Goal: Information Seeking & Learning: Learn about a topic

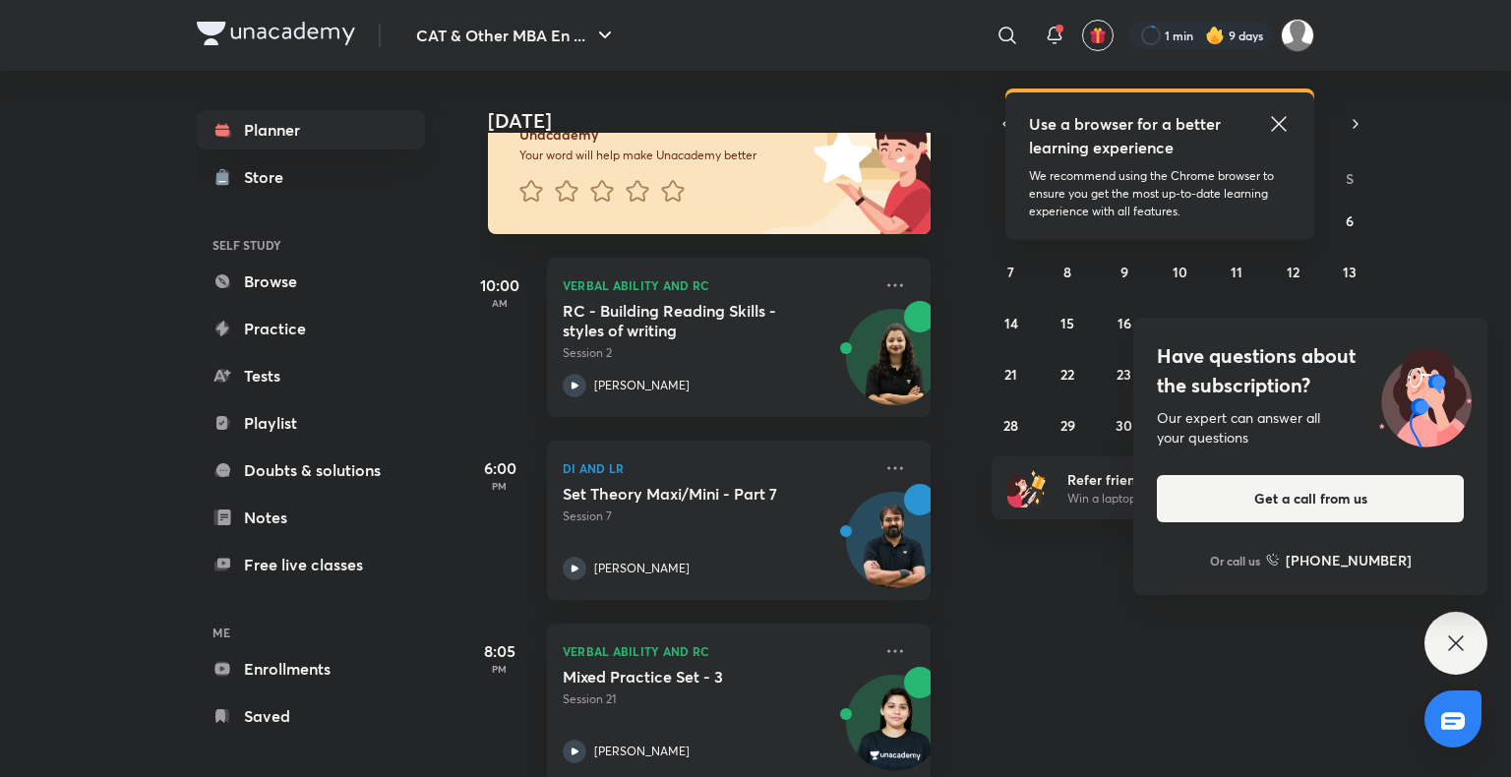
scroll to position [208, 20]
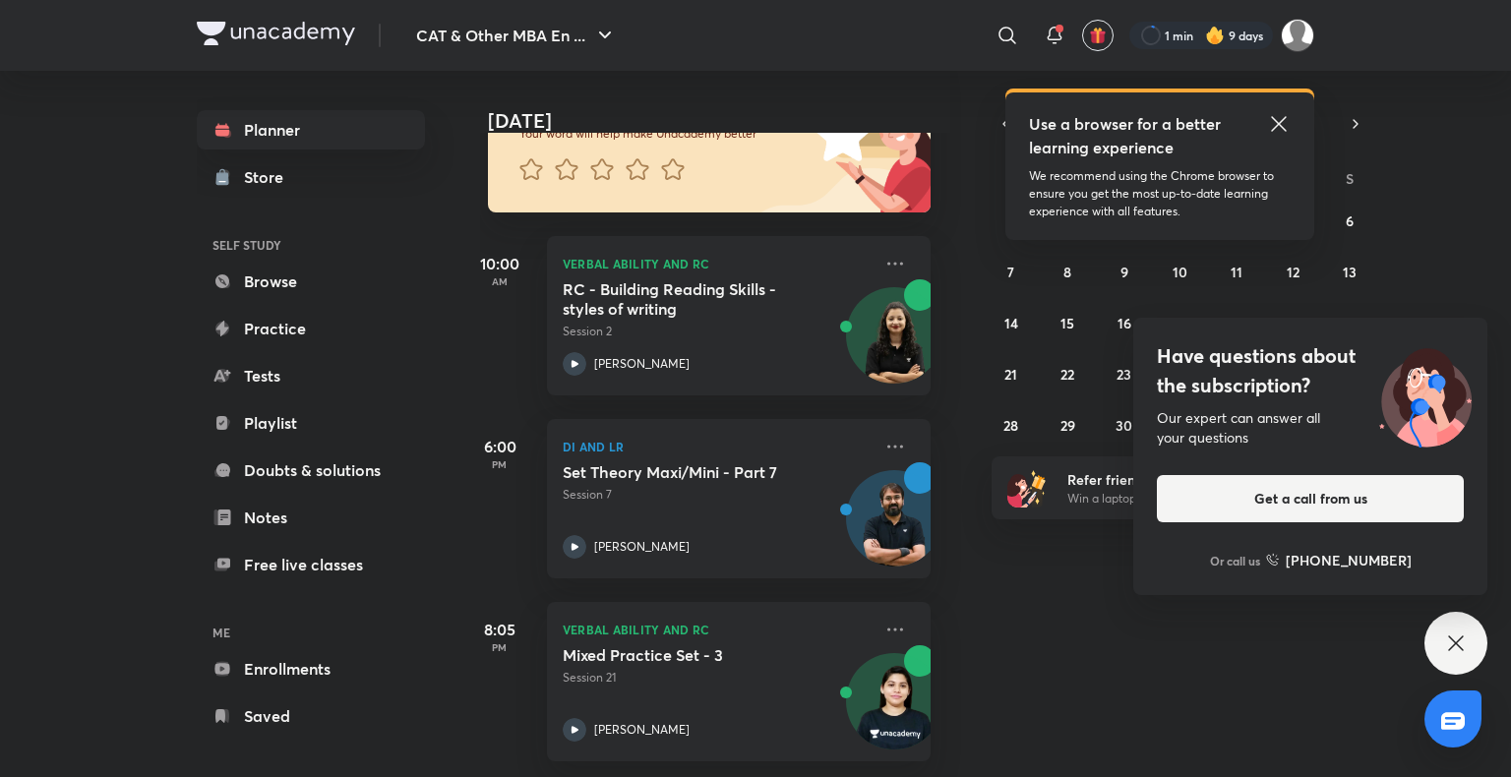
click at [1445, 651] on icon at bounding box center [1456, 644] width 24 height 24
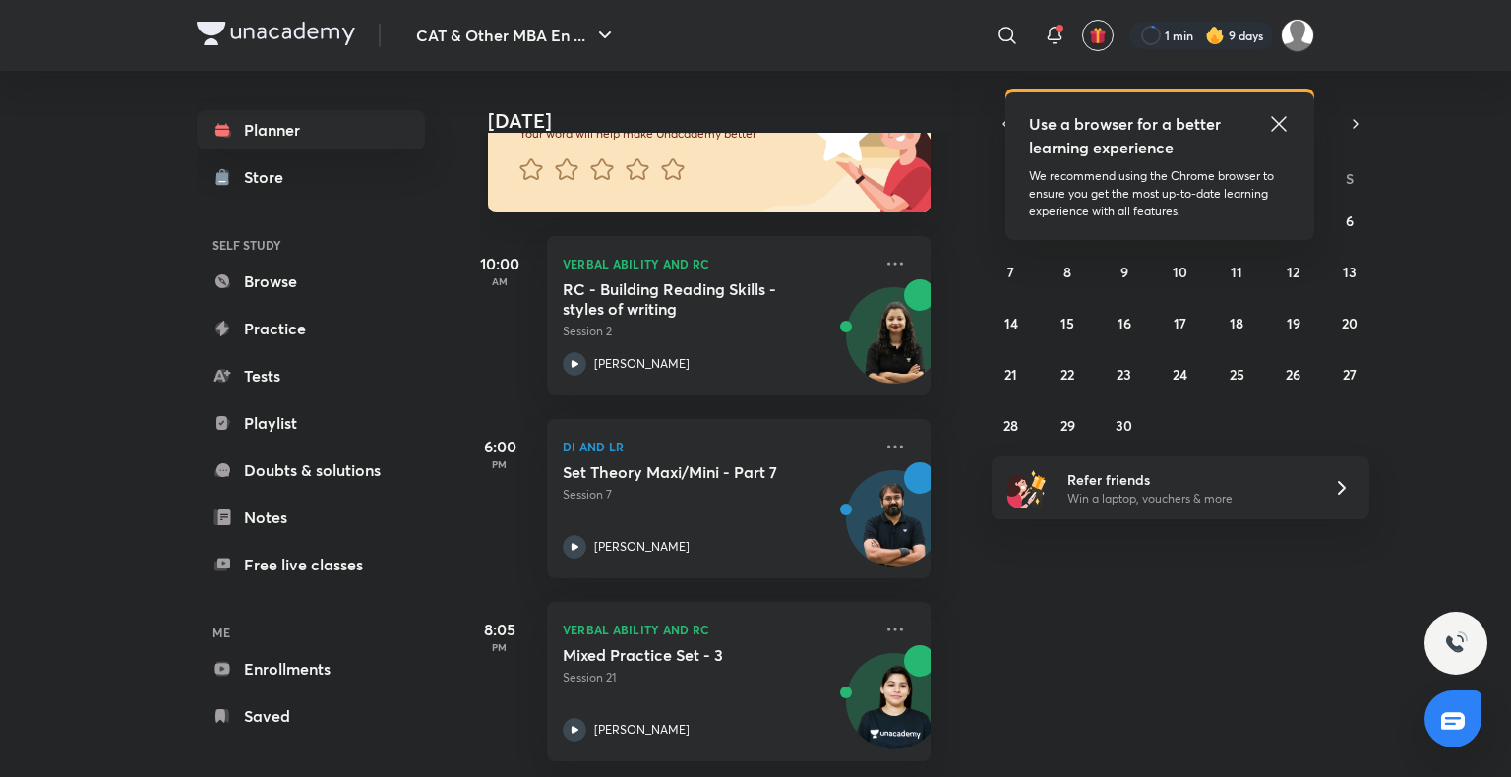
click at [1275, 122] on icon at bounding box center [1279, 124] width 24 height 24
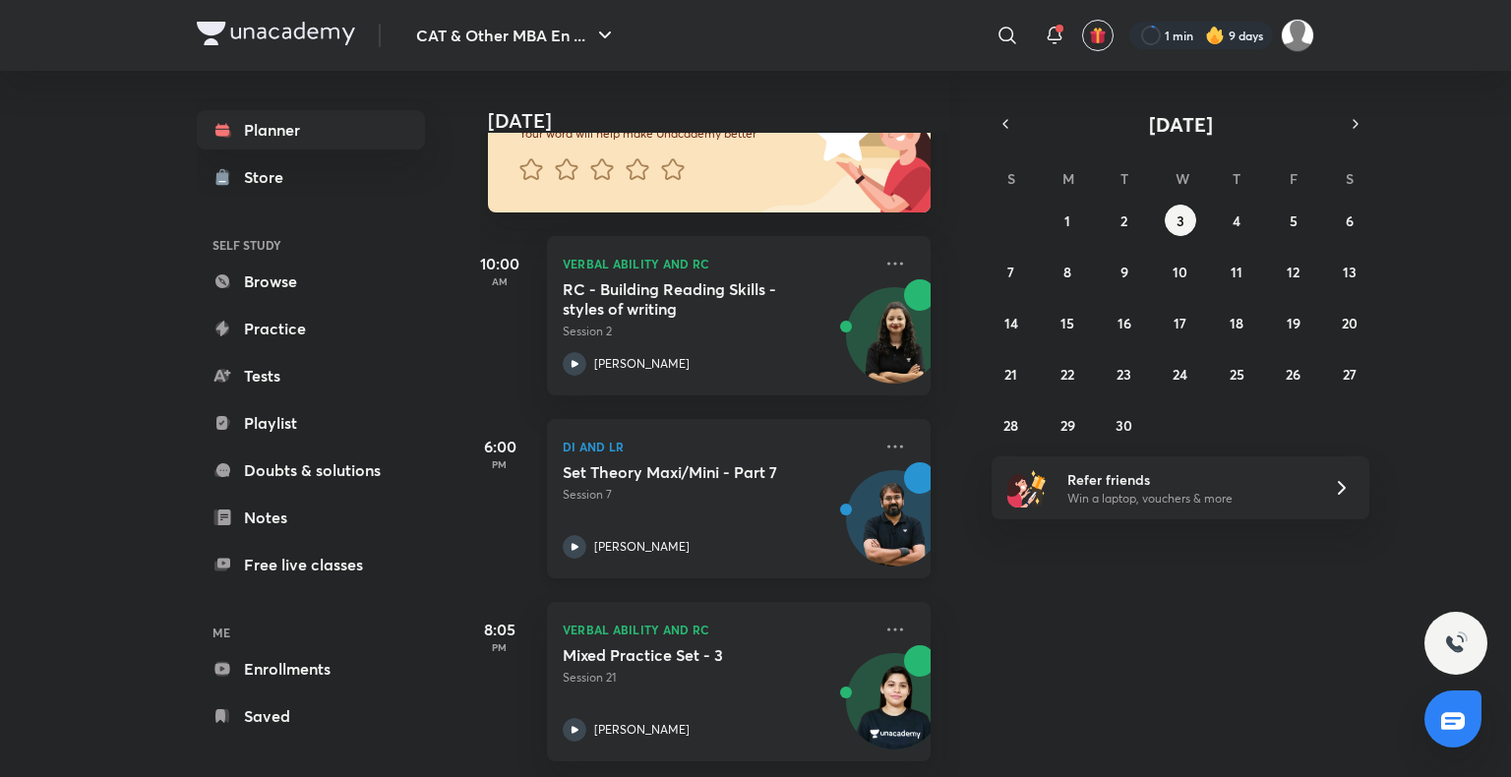
scroll to position [207, 20]
click at [1237, 231] on button "4" at bounding box center [1236, 220] width 31 height 31
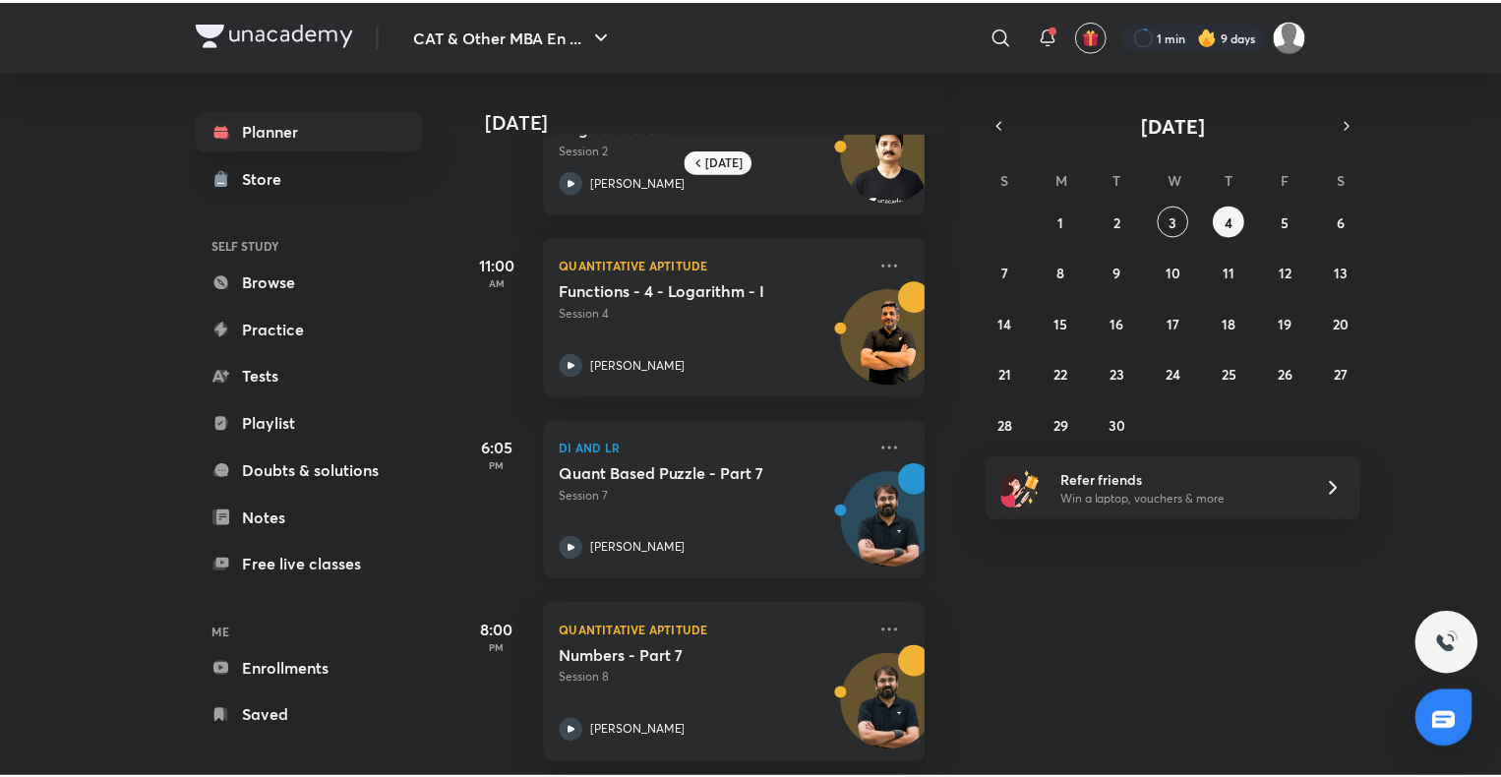
scroll to position [0, 20]
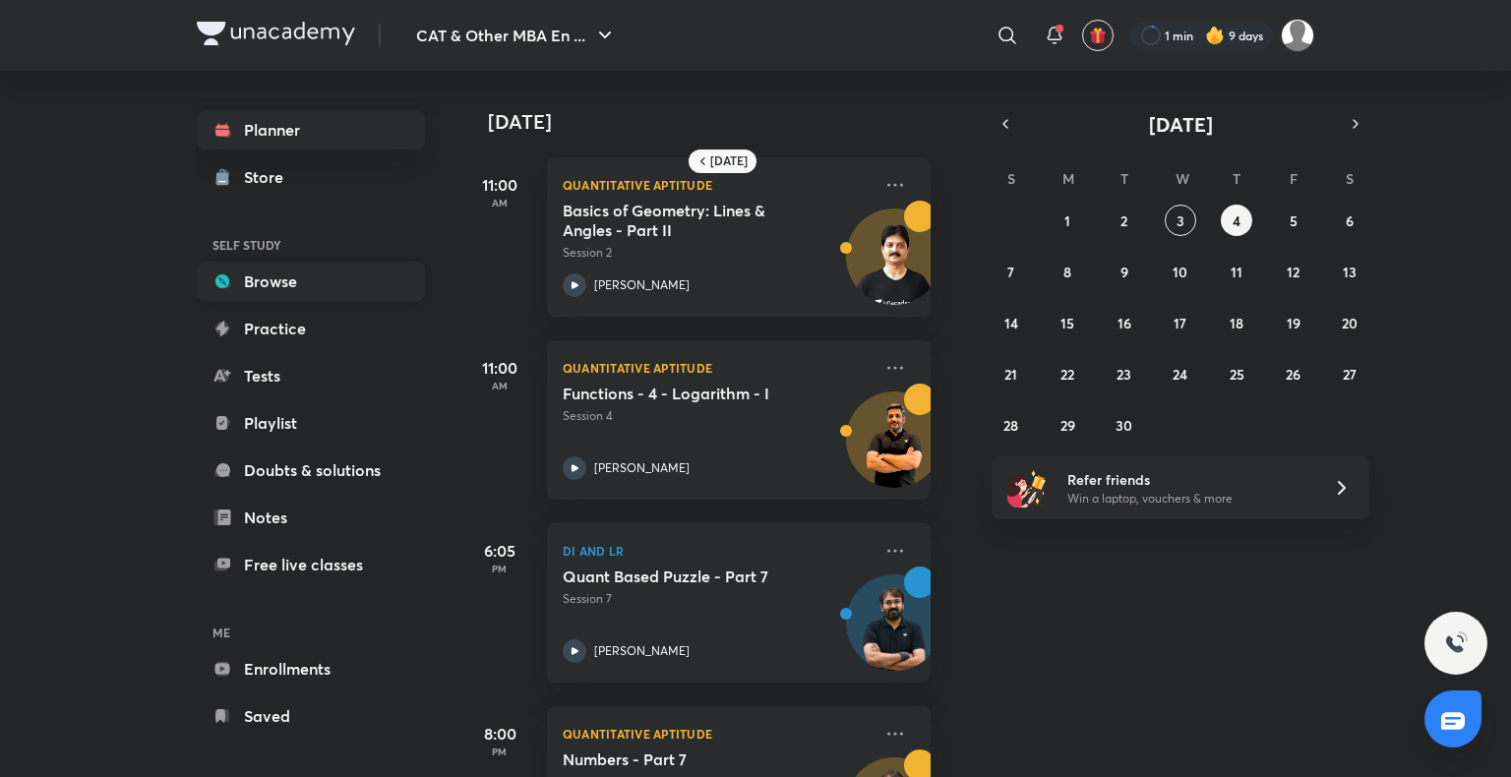
click at [295, 270] on link "Browse" at bounding box center [311, 281] width 228 height 39
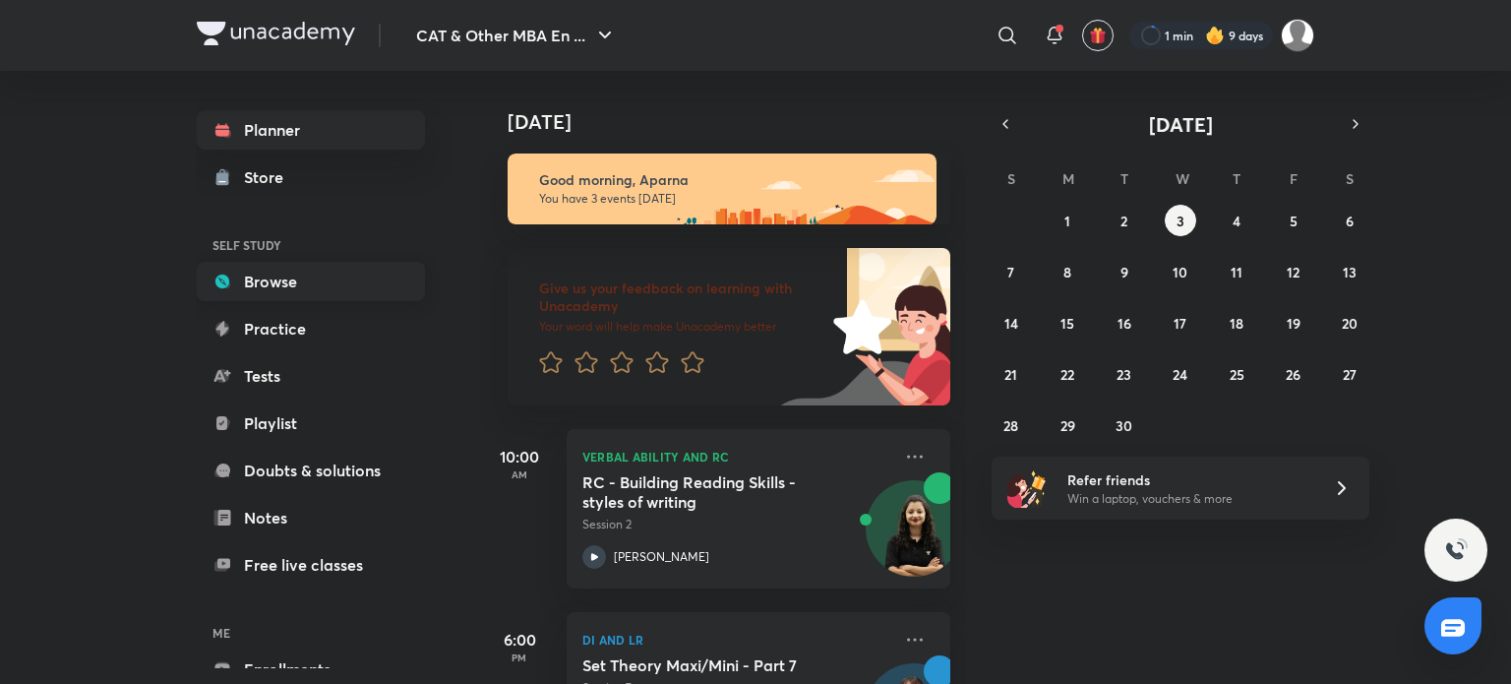
click at [344, 269] on link "Browse" at bounding box center [311, 281] width 228 height 39
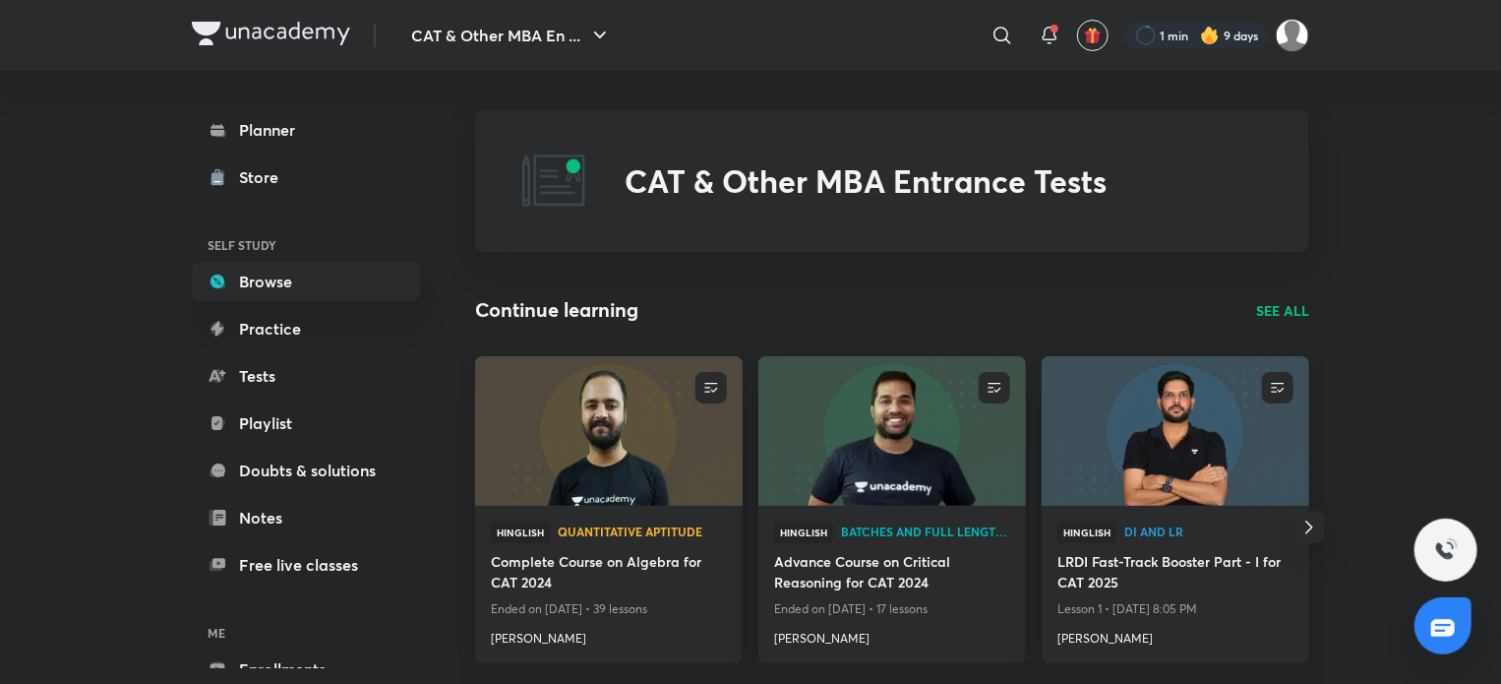
click at [1270, 296] on div "Continue learning SEE ALL" at bounding box center [892, 310] width 834 height 30
click at [1267, 308] on p "SEE ALL" at bounding box center [1282, 310] width 53 height 21
click at [1274, 306] on p "SEE ALL" at bounding box center [1282, 310] width 53 height 21
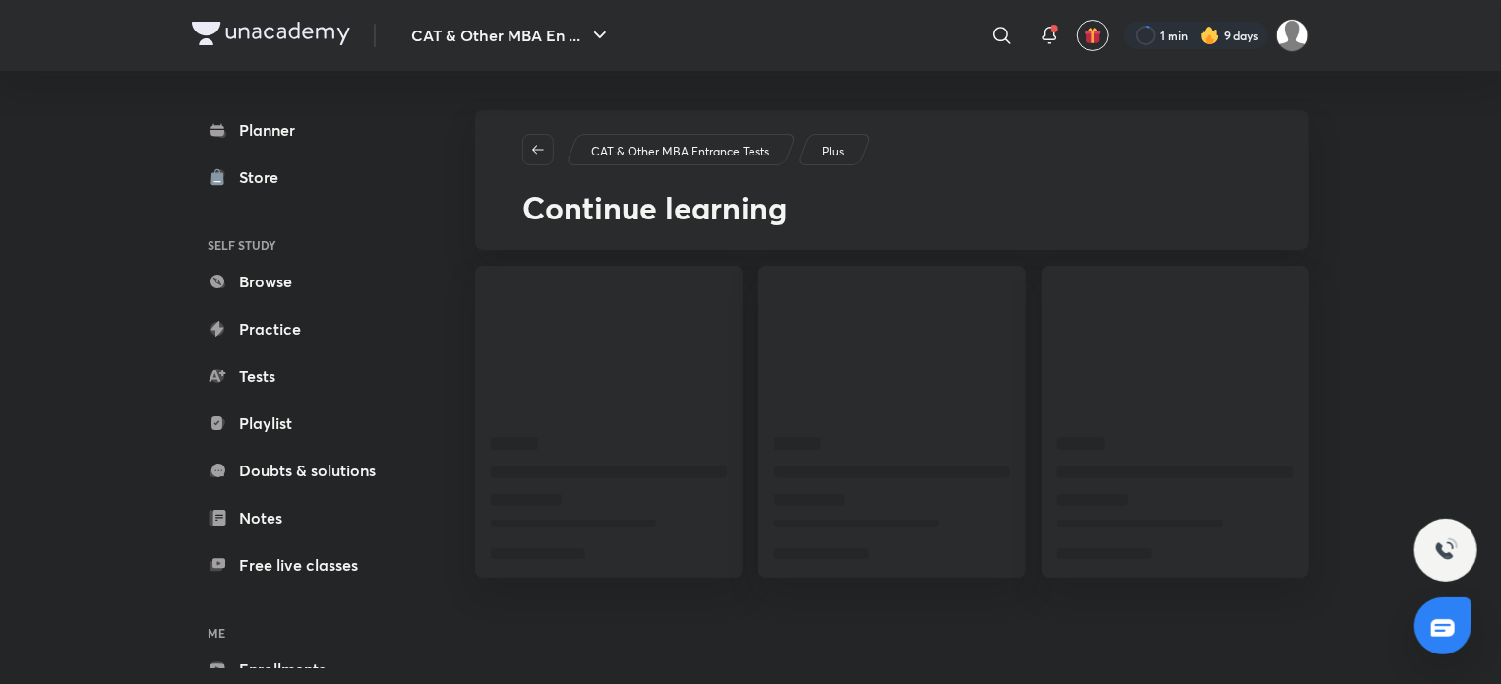
click at [1274, 306] on span at bounding box center [1176, 341] width 268 height 151
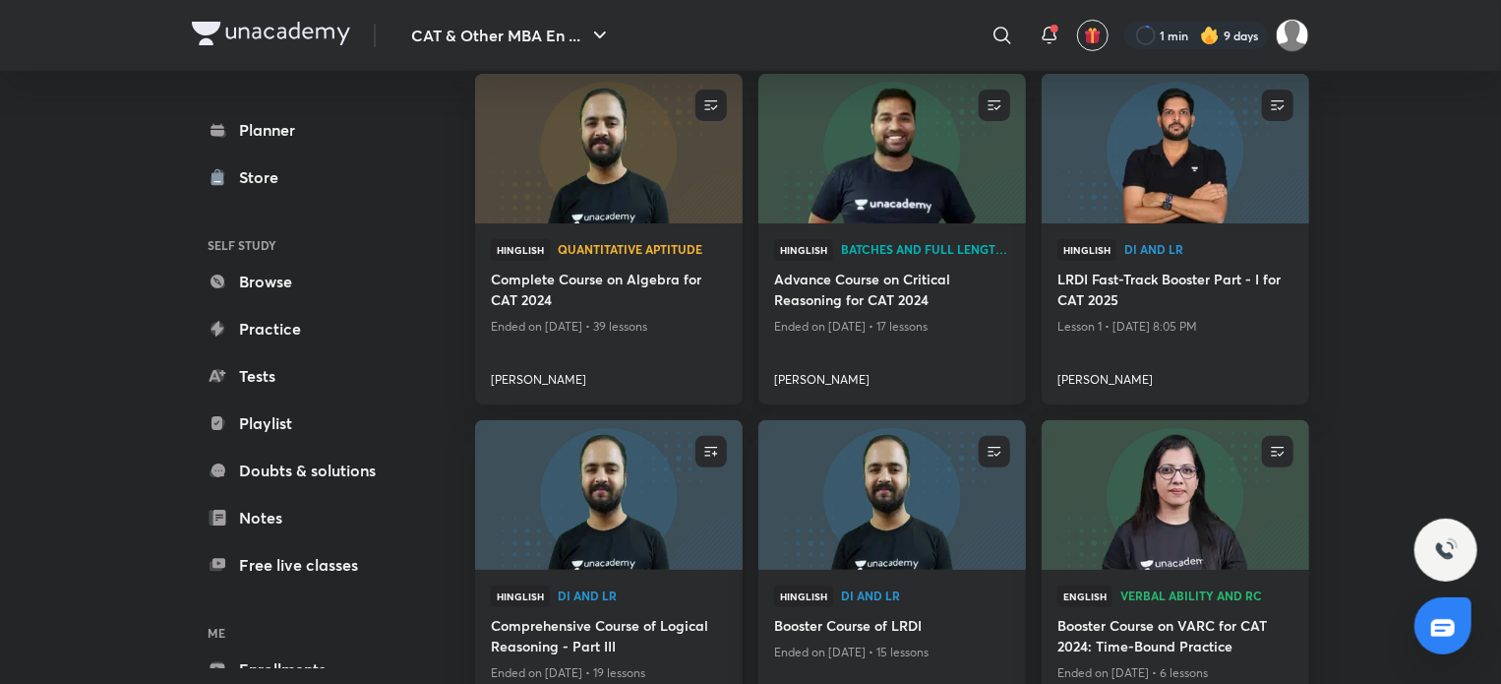
scroll to position [216, 0]
click at [856, 478] on img at bounding box center [892, 494] width 272 height 152
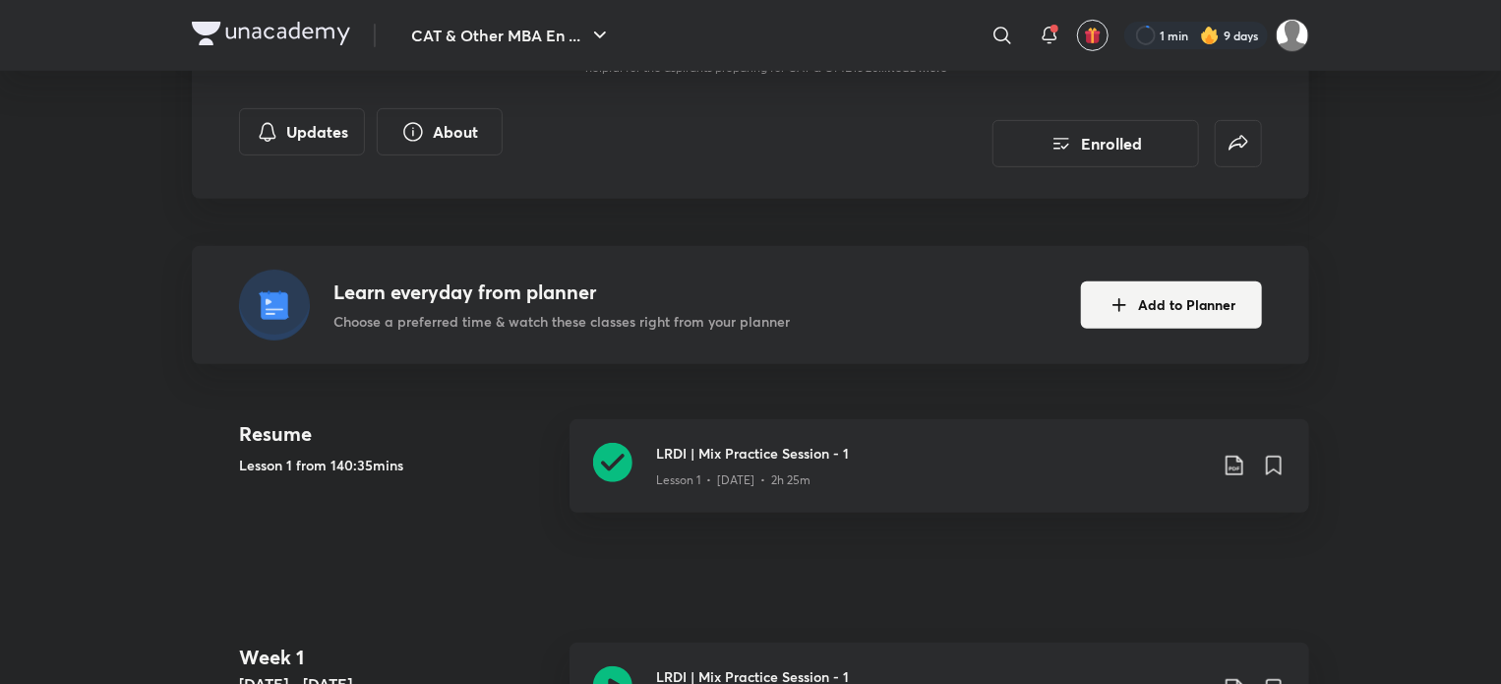
scroll to position [330, 0]
click at [624, 459] on icon at bounding box center [612, 461] width 39 height 39
click at [618, 448] on icon at bounding box center [612, 461] width 39 height 39
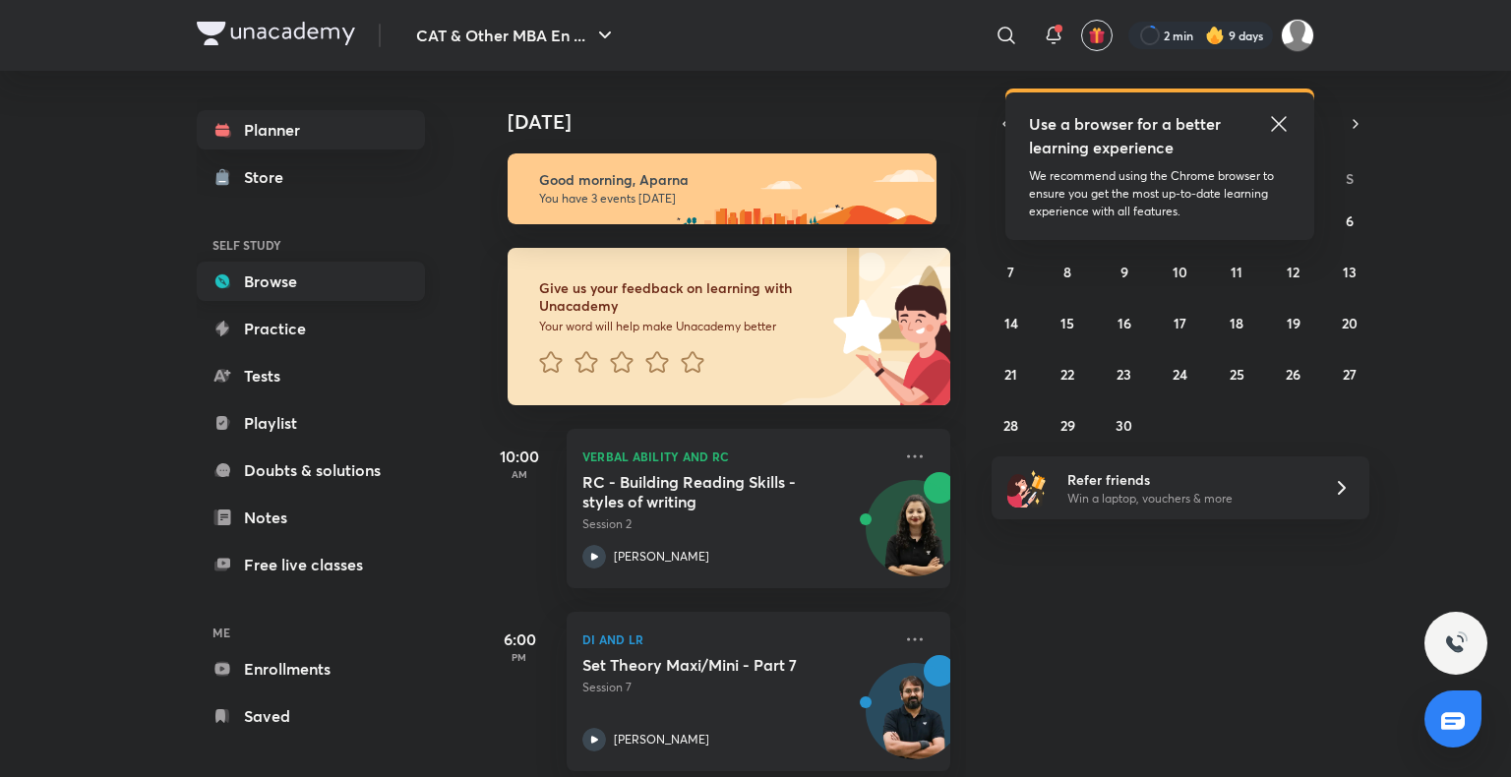
click at [338, 284] on link "Browse" at bounding box center [311, 281] width 228 height 39
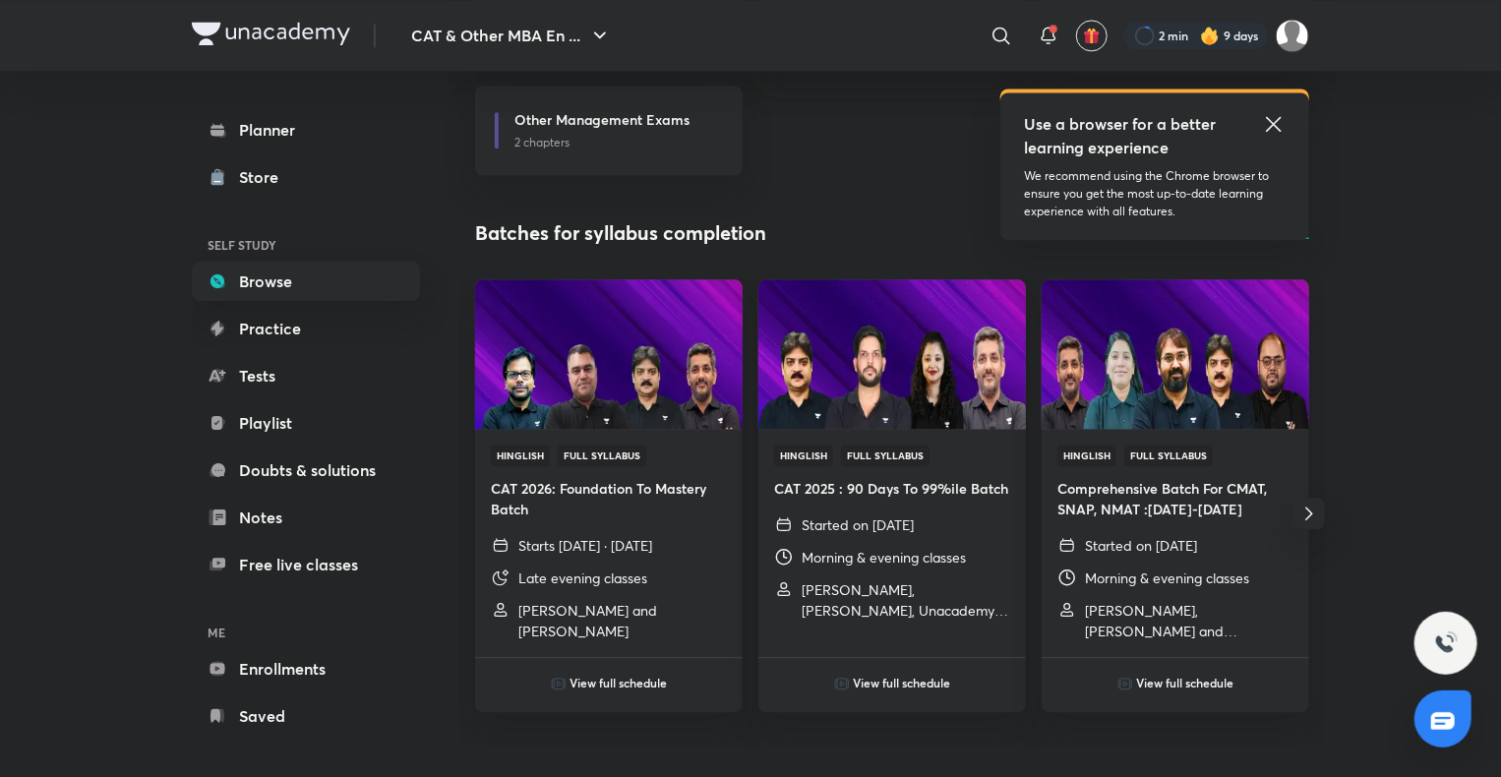
scroll to position [2272, 0]
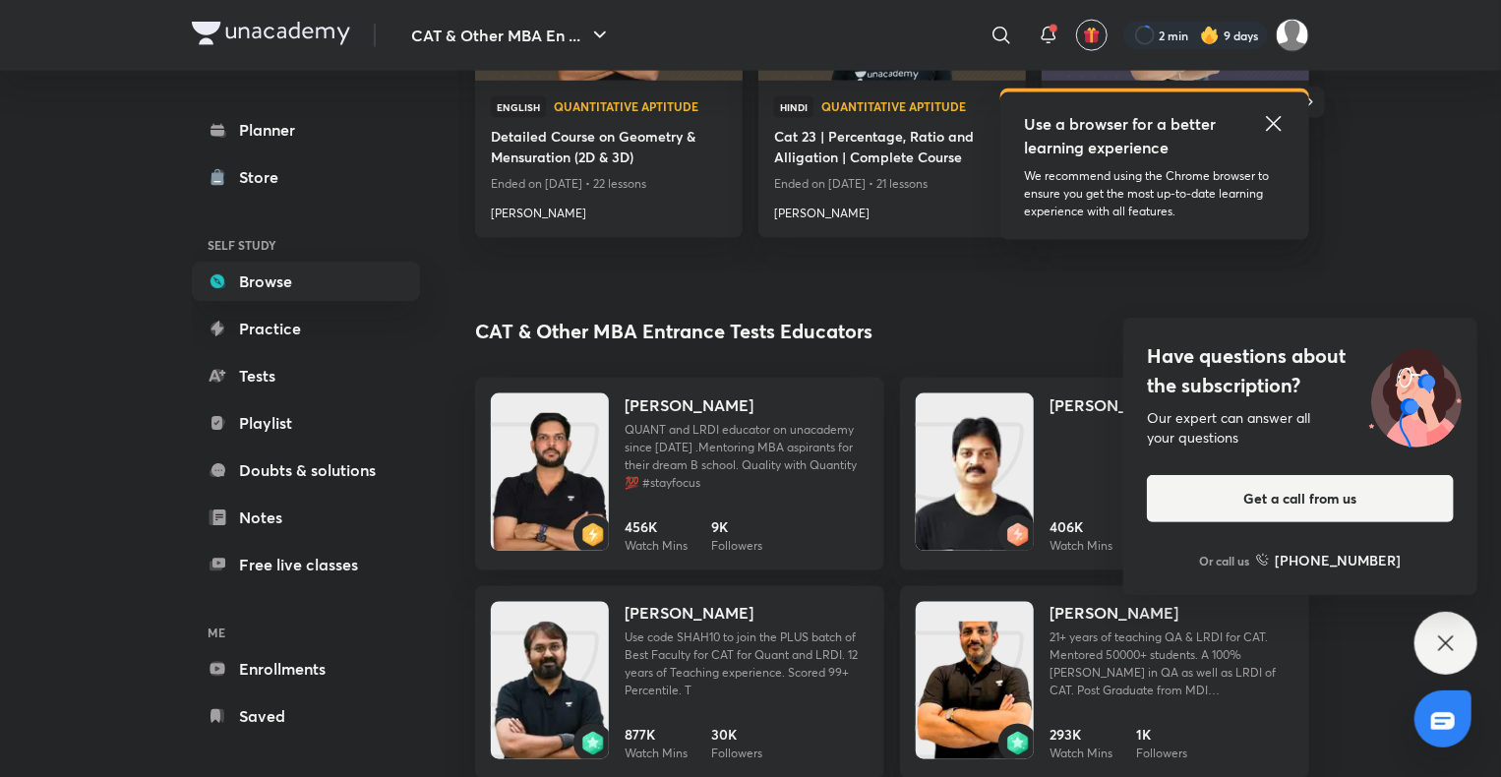
click at [888, 557] on div "Ravi Kumar QUANT and LRDI educator on unacademy since 2019 .Mentoring MBA aspir…" at bounding box center [892, 594] width 834 height 433
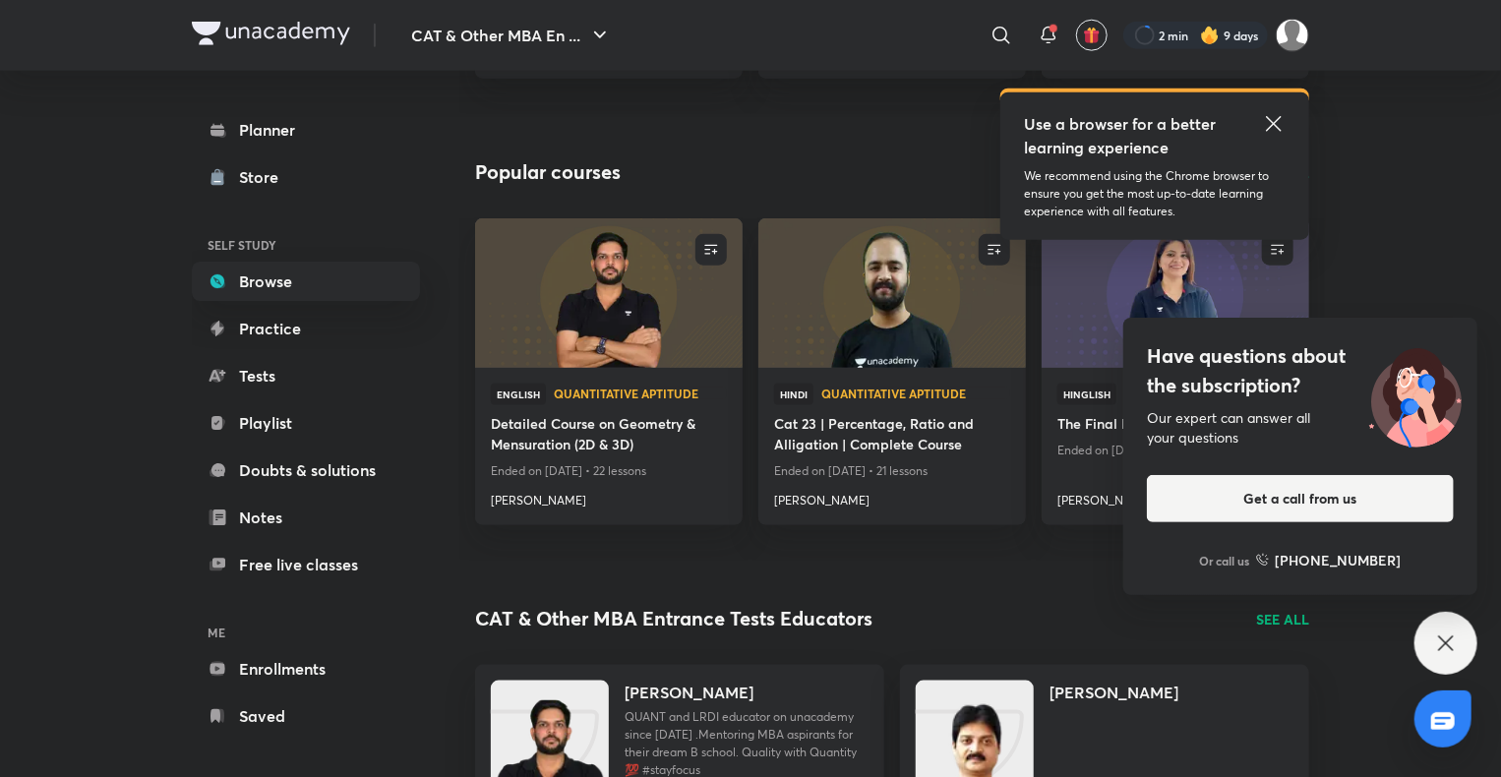
scroll to position [1001, 0]
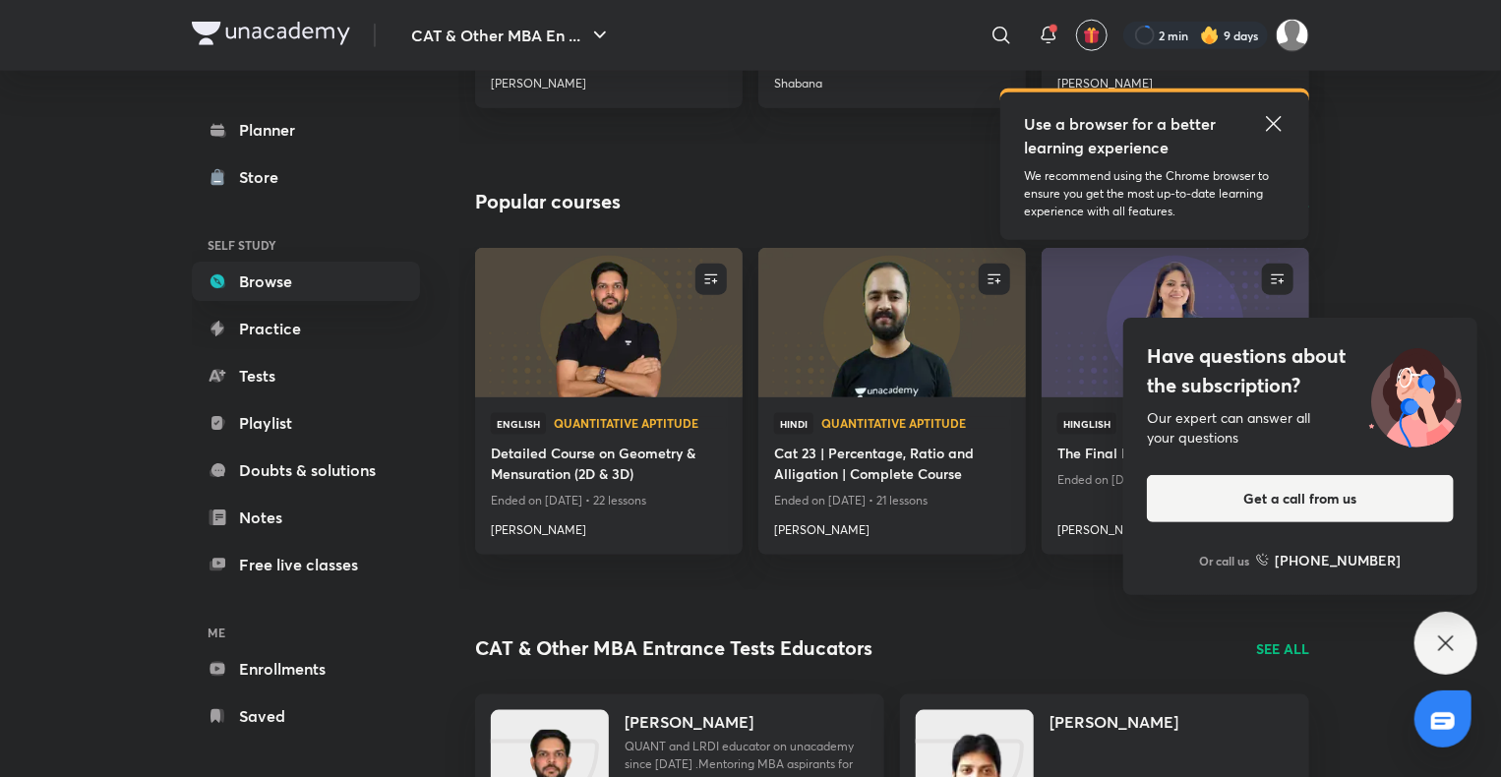
click at [1460, 647] on div "Have questions about the subscription? Our expert can answer all your questions…" at bounding box center [1446, 643] width 63 height 63
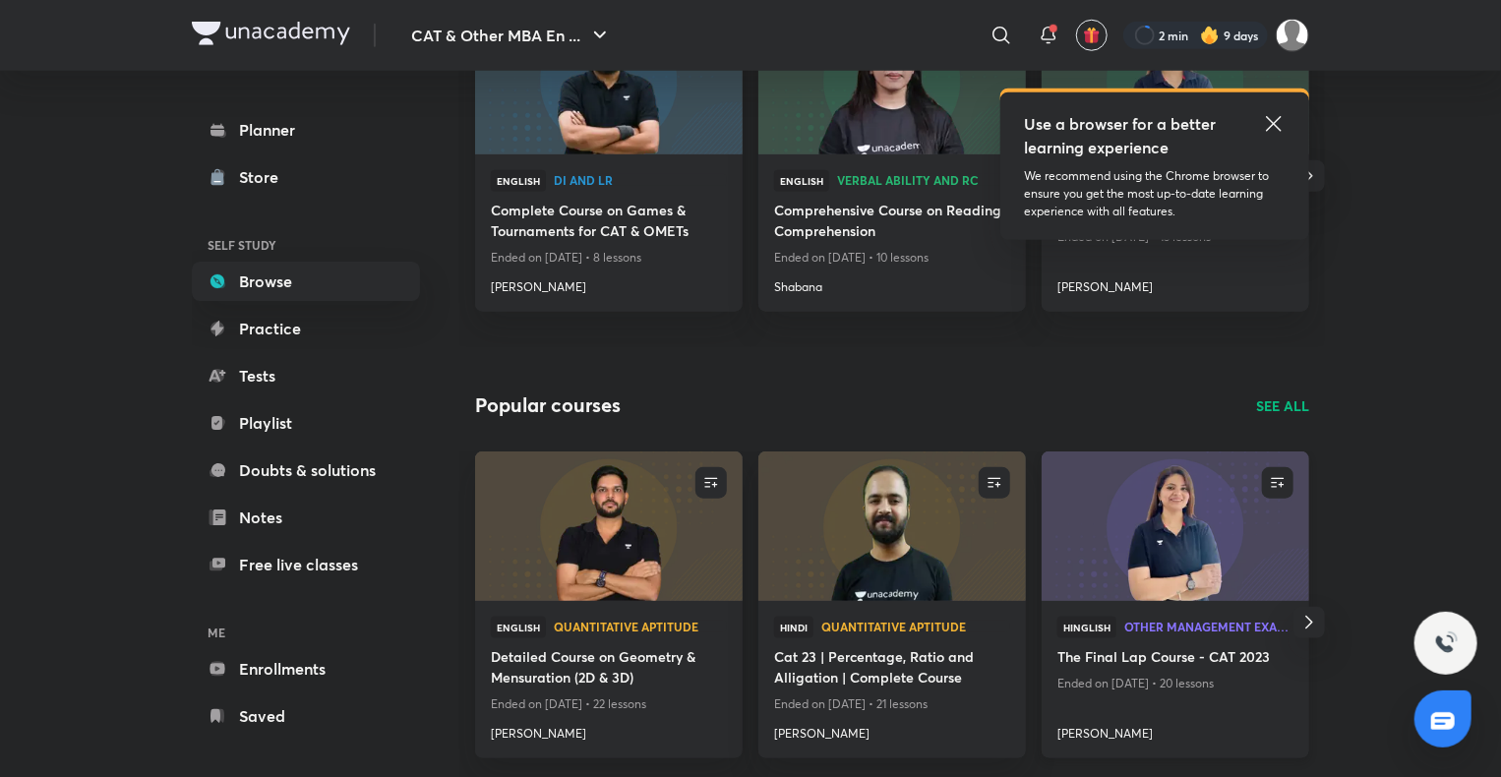
scroll to position [437, 0]
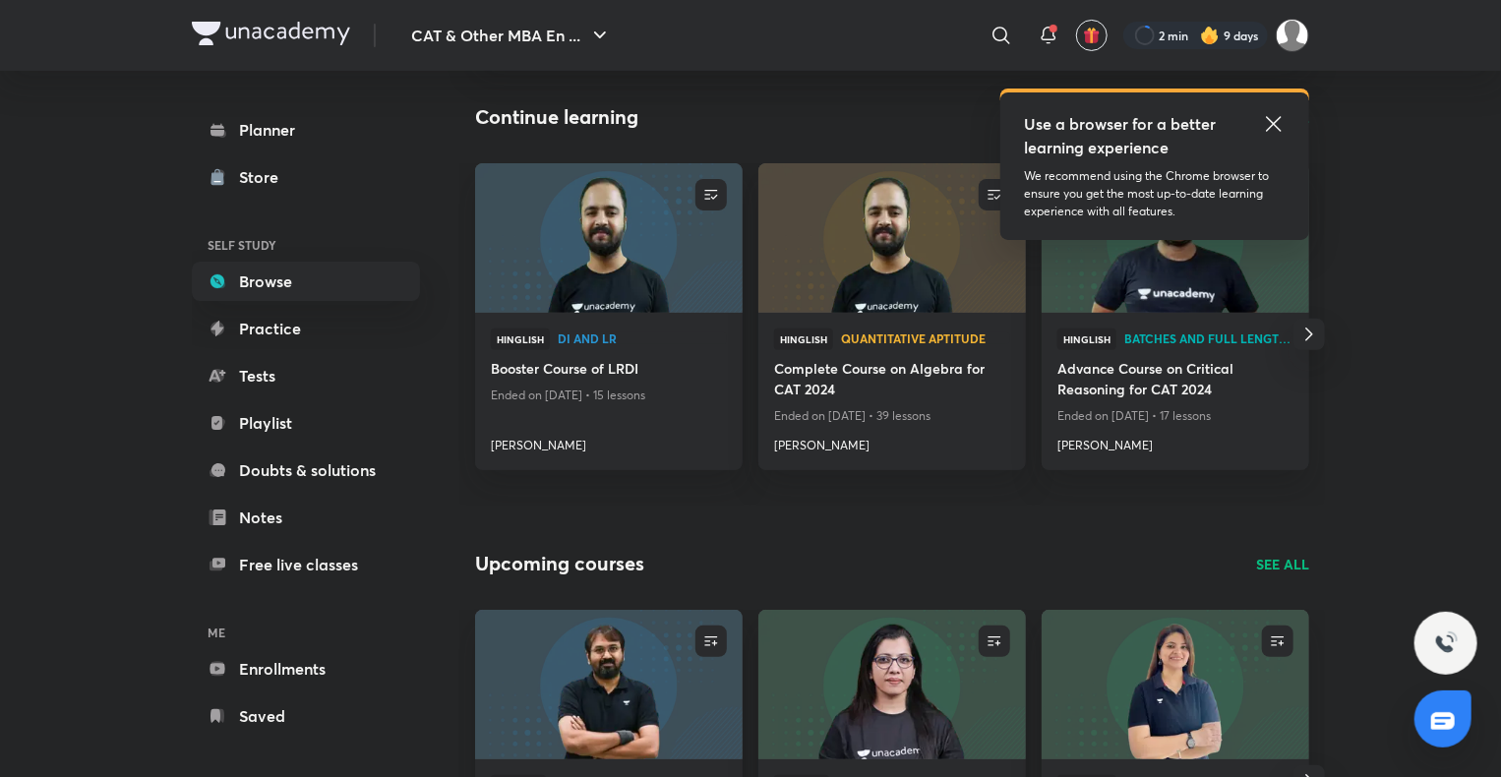
scroll to position [100, 0]
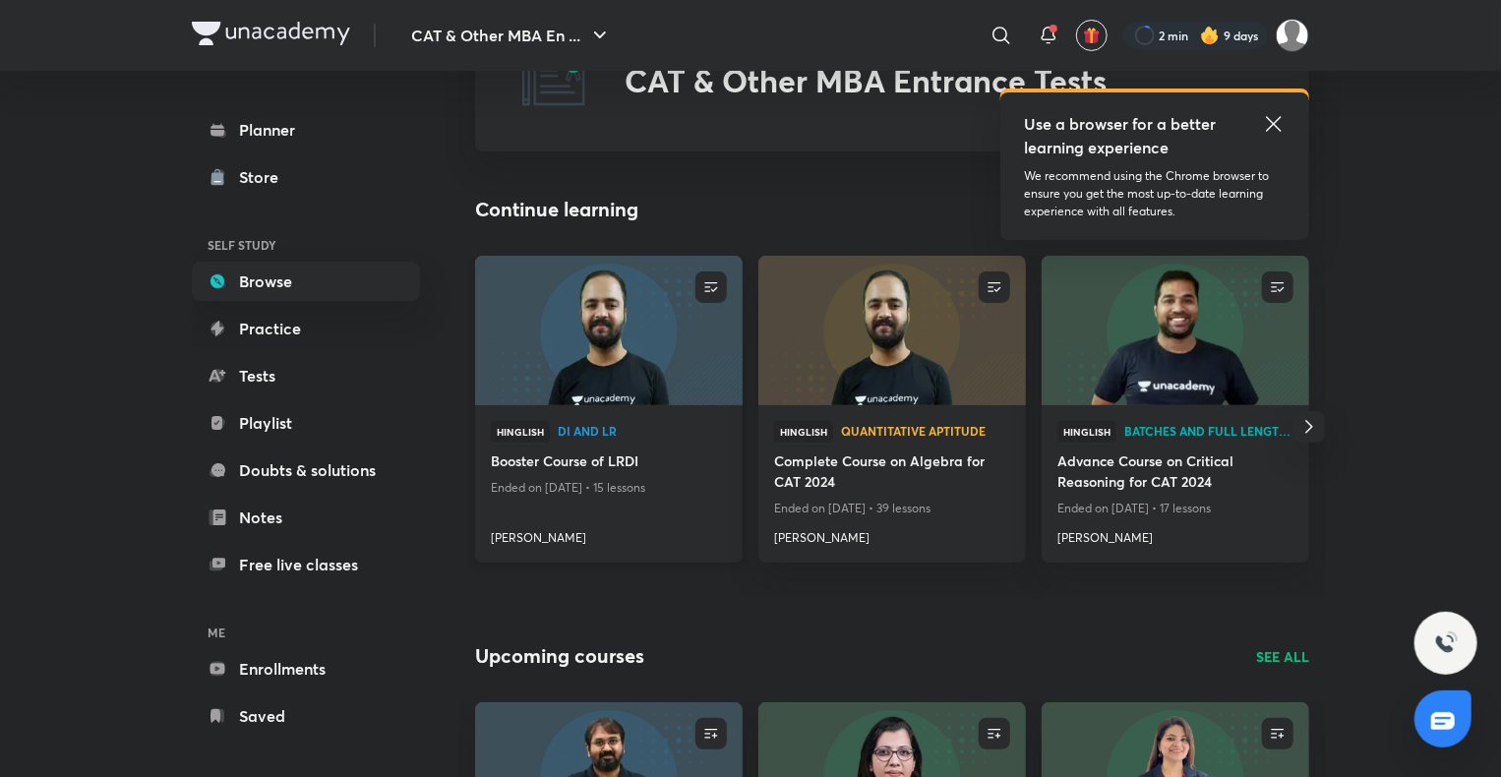
click at [658, 305] on img at bounding box center [608, 330] width 272 height 152
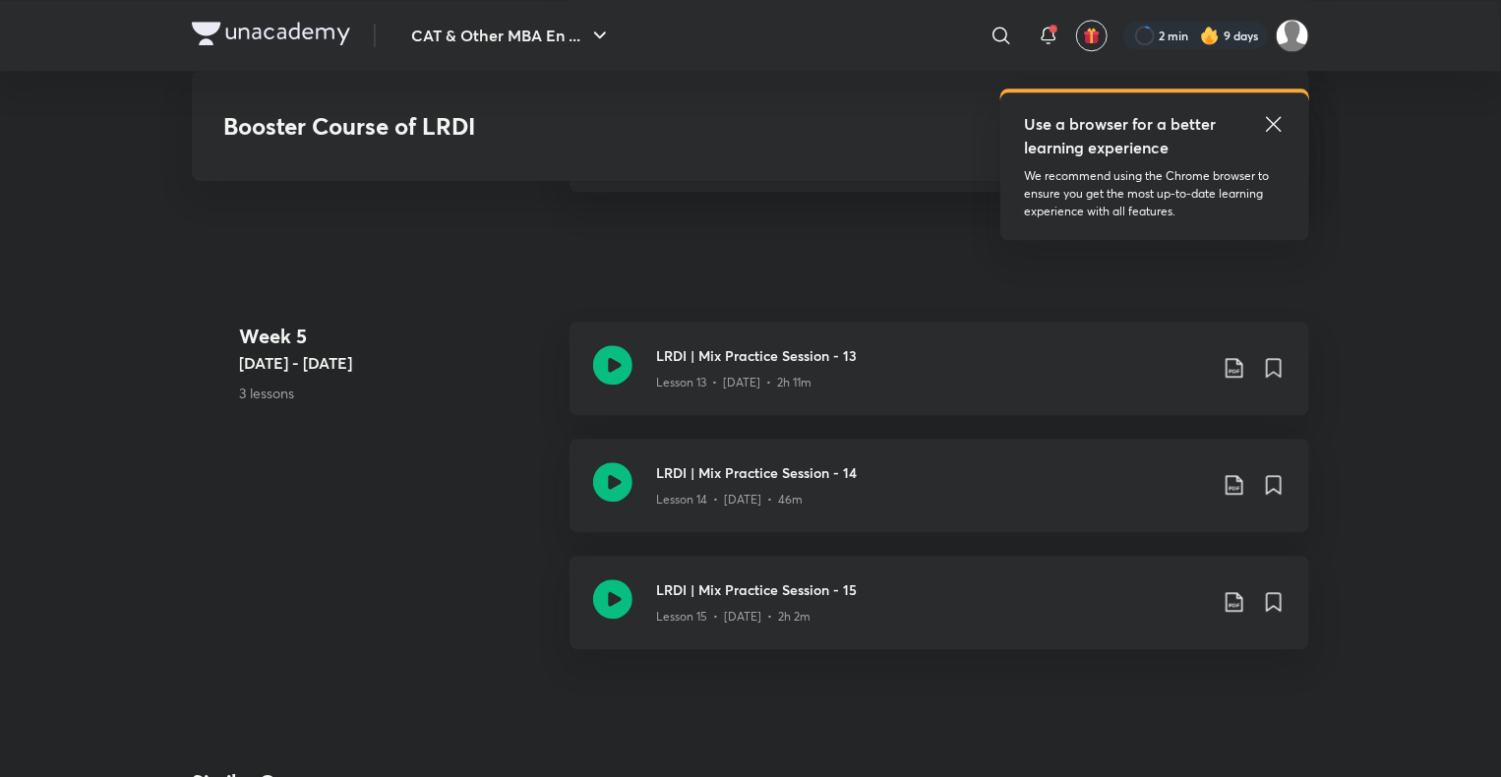
scroll to position [2462, 0]
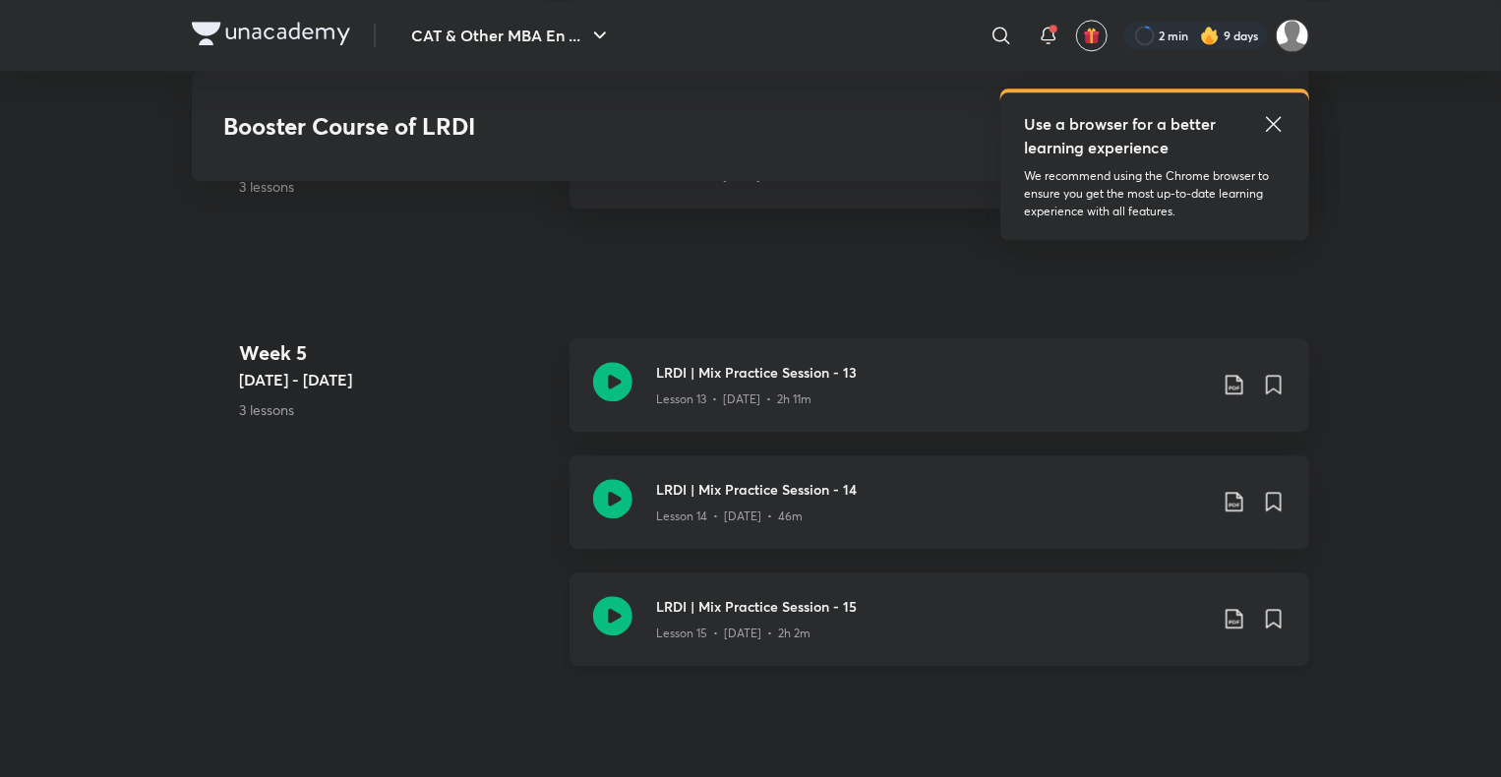
click at [605, 619] on icon at bounding box center [612, 615] width 39 height 39
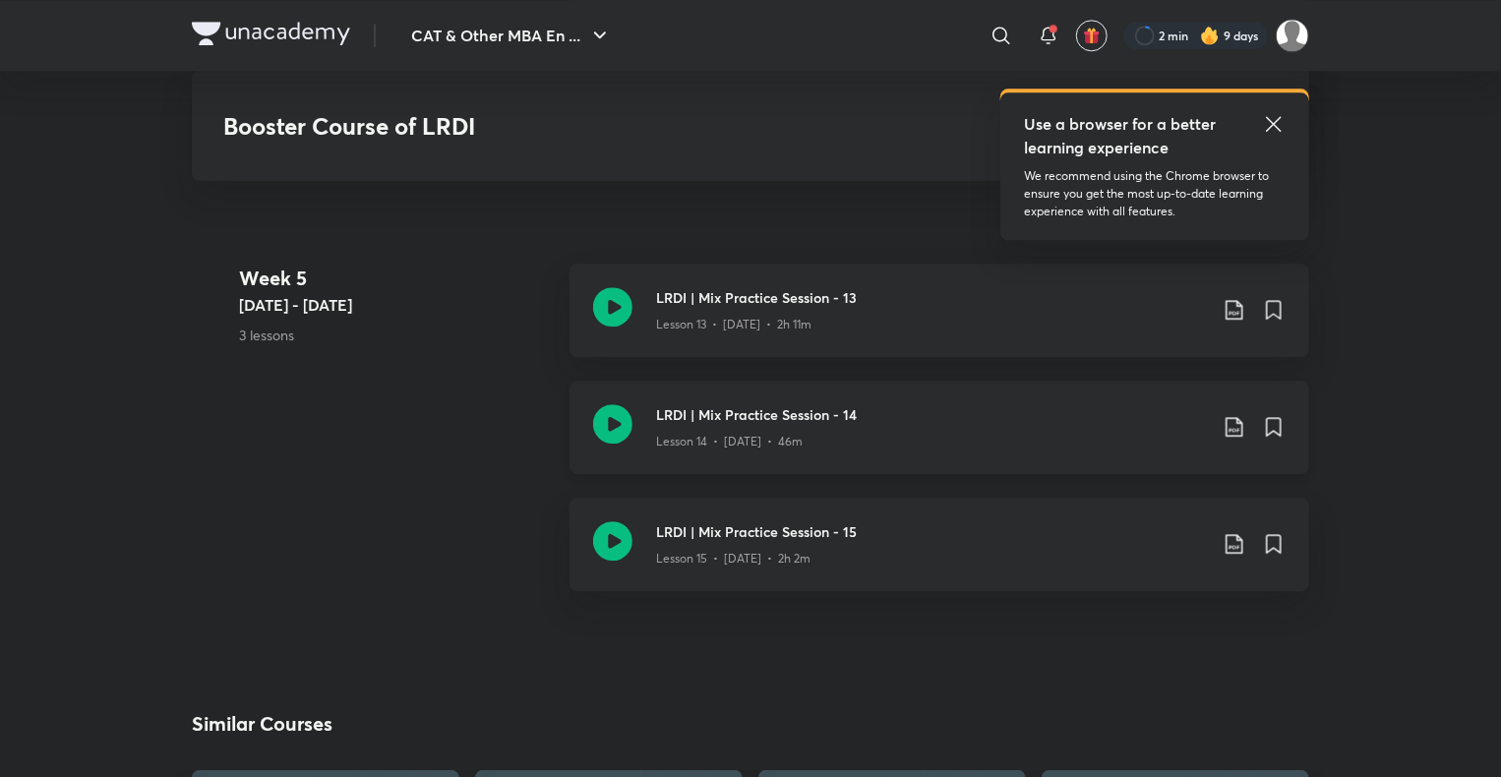
click at [618, 431] on icon at bounding box center [612, 423] width 39 height 39
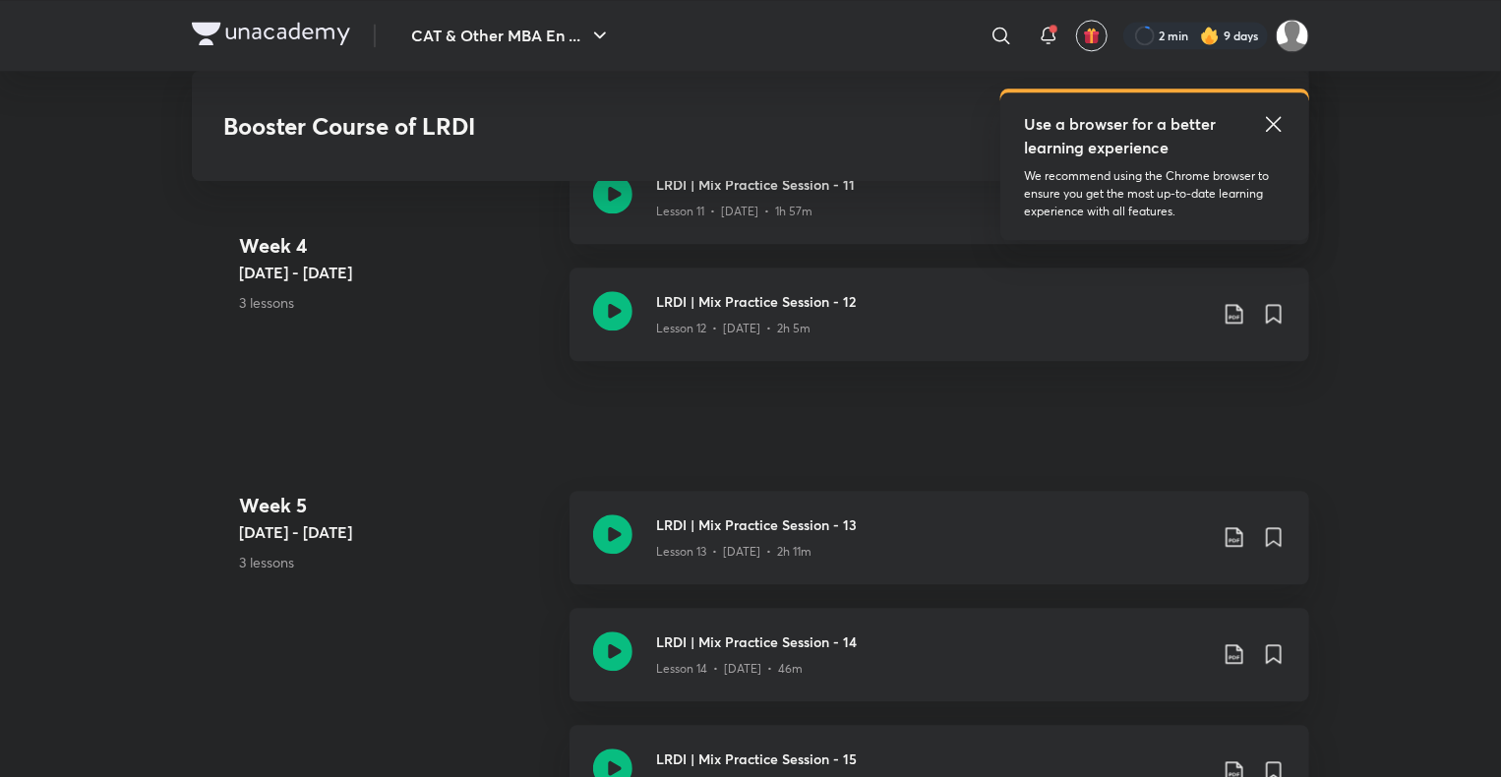
scroll to position [2310, 0]
click at [610, 544] on icon at bounding box center [612, 533] width 39 height 39
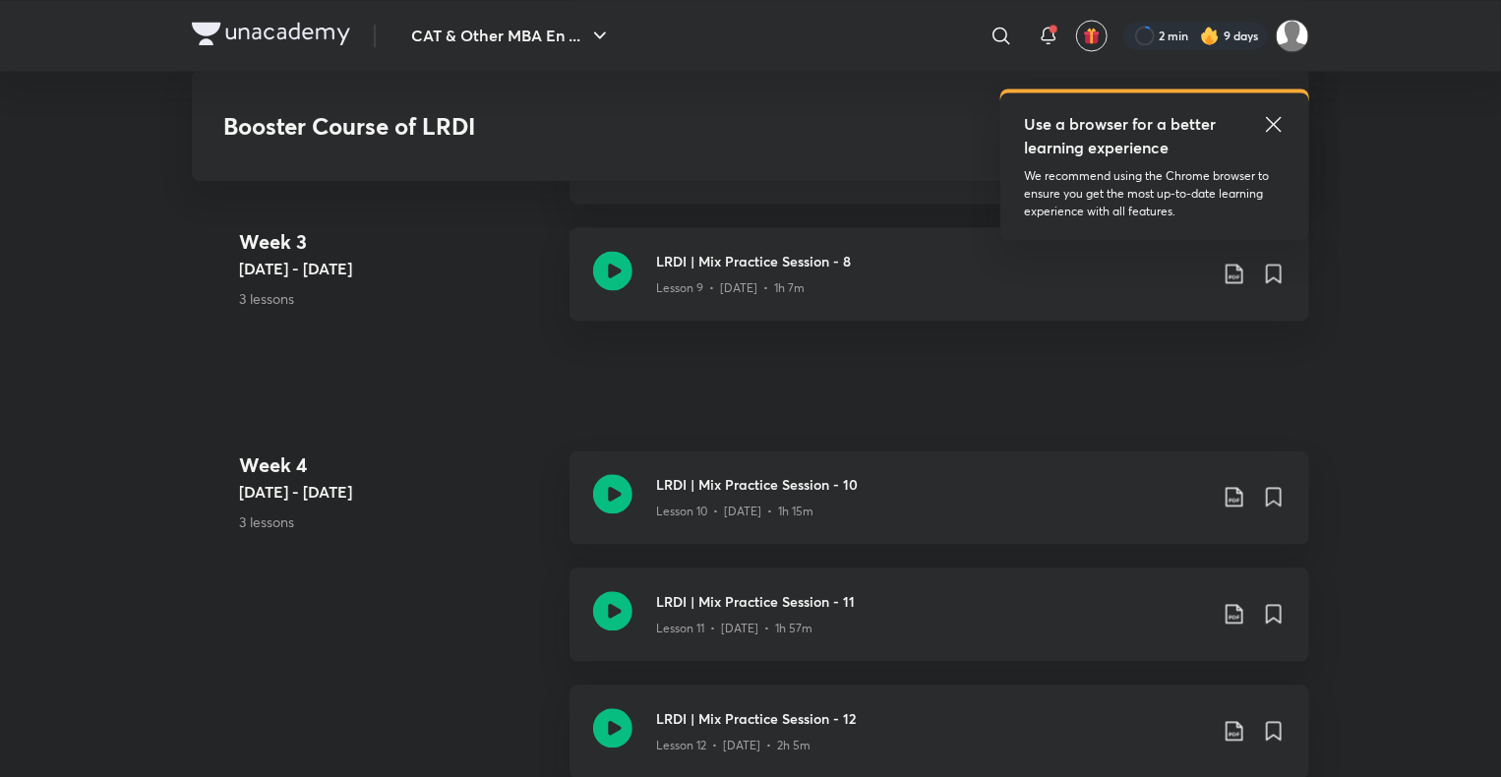
scroll to position [1887, 0]
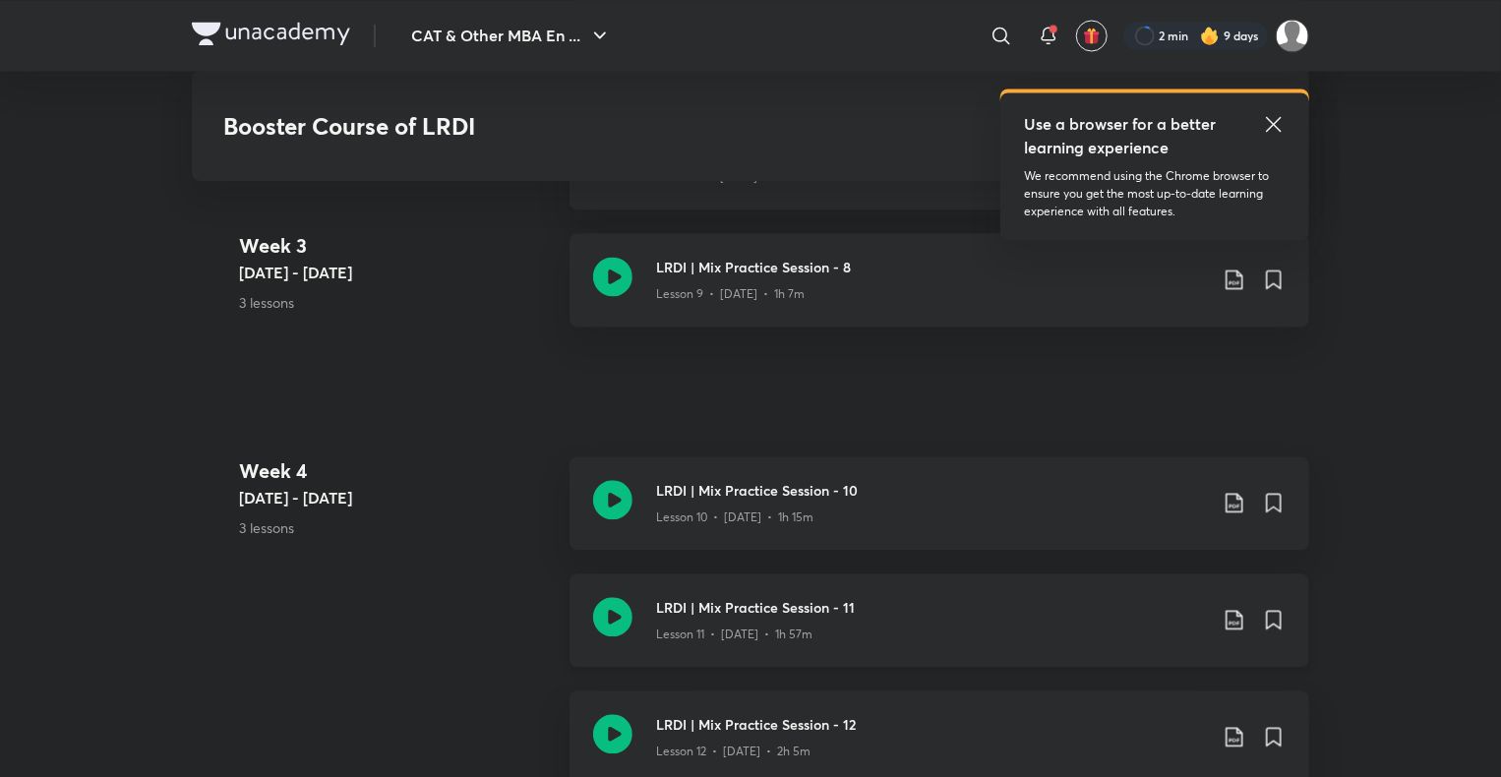
click at [612, 609] on icon at bounding box center [612, 616] width 39 height 39
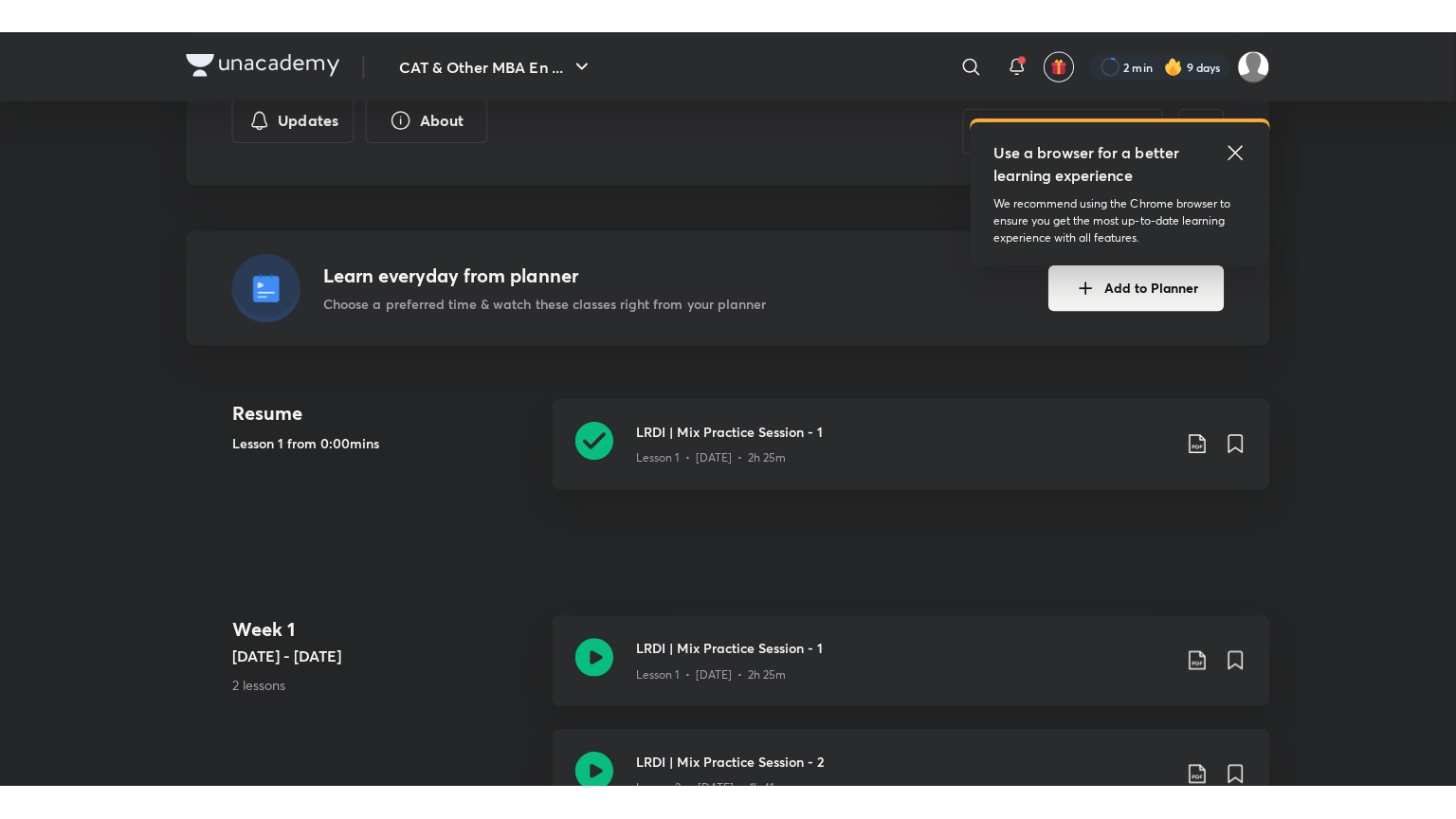
scroll to position [353, 0]
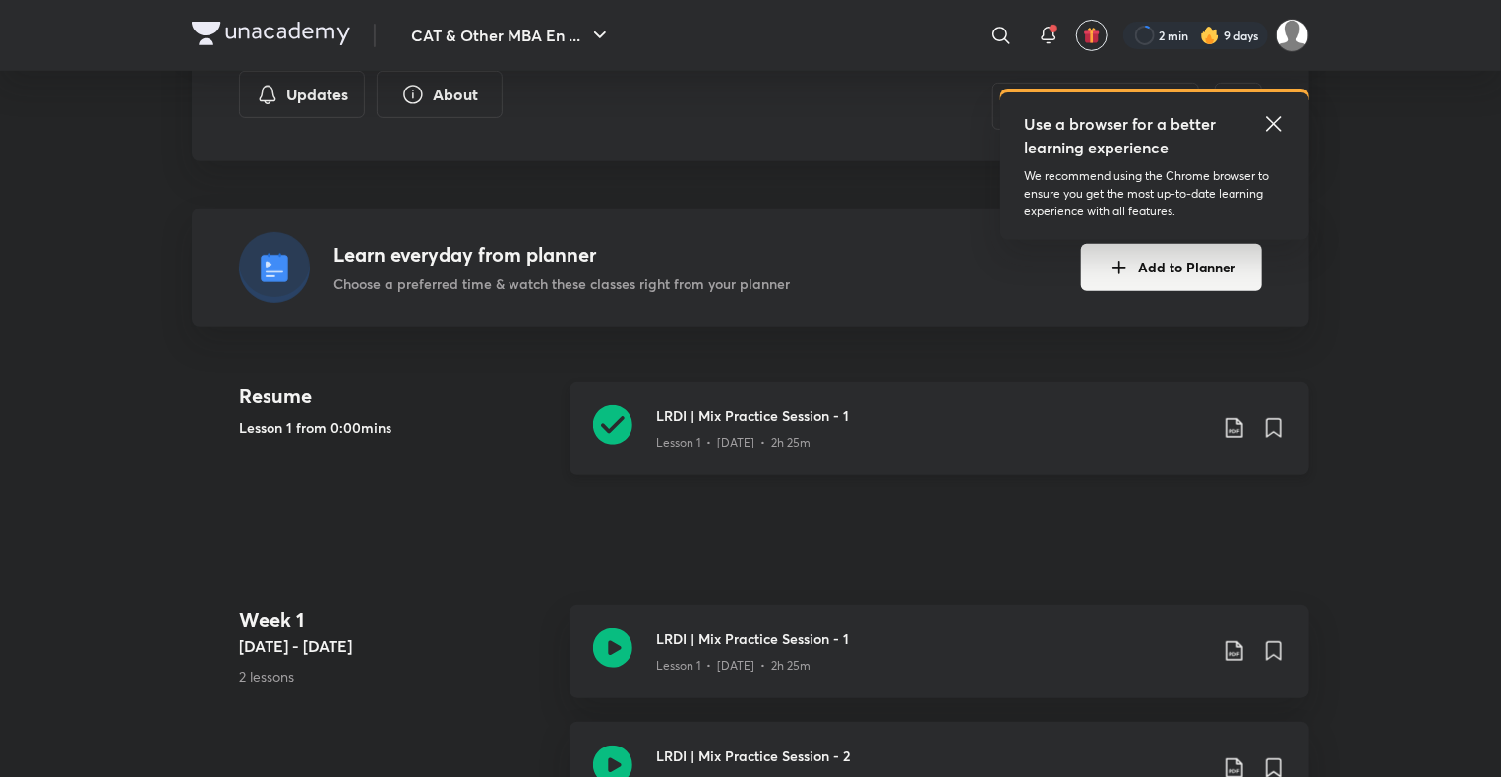
click at [618, 427] on icon at bounding box center [612, 424] width 39 height 39
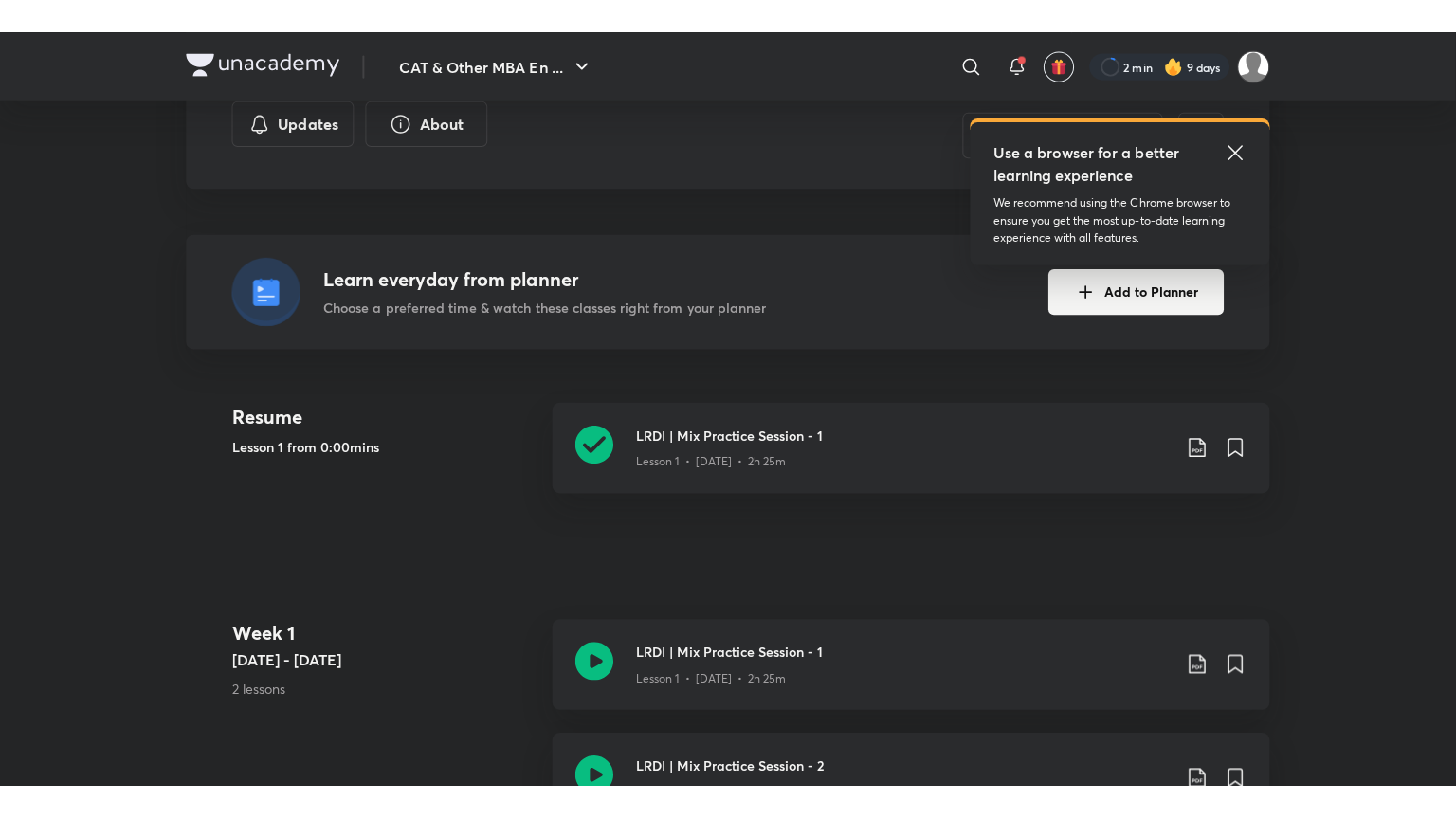
scroll to position [10, 0]
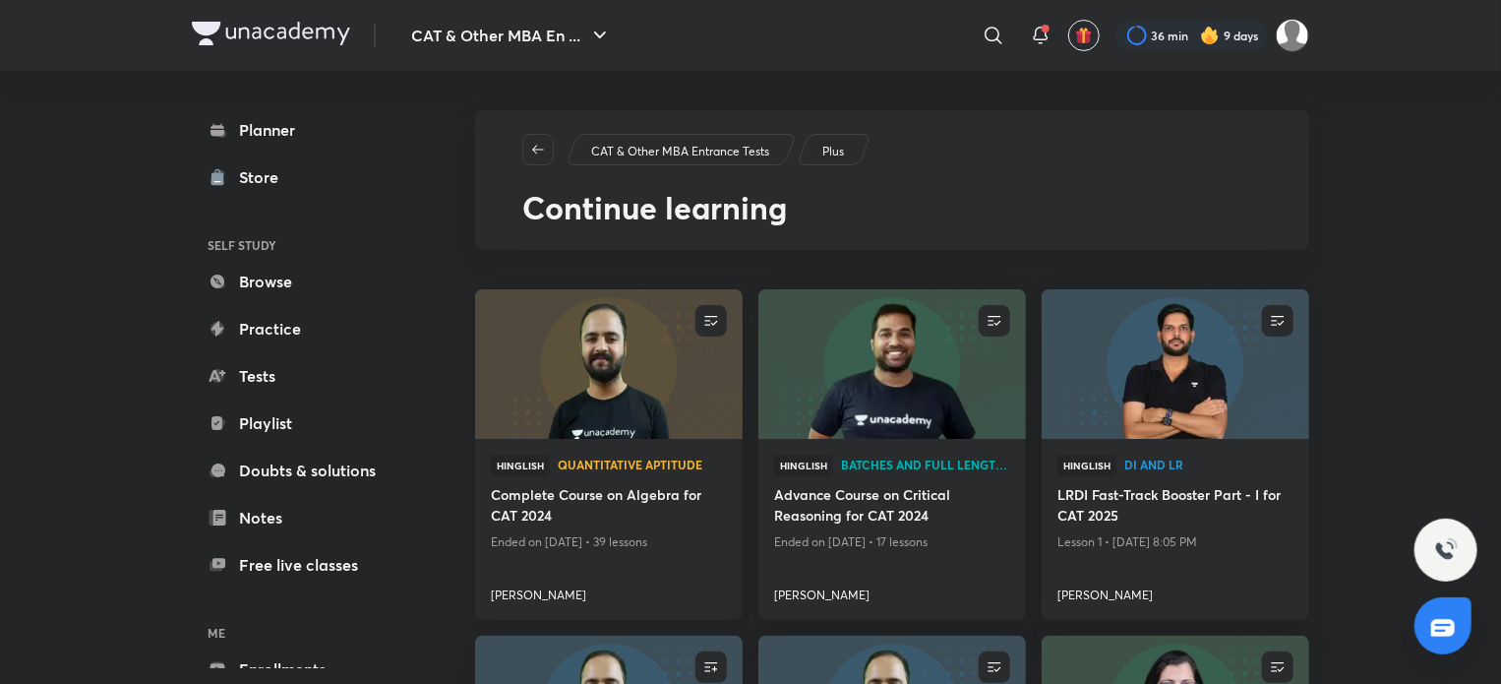
click at [657, 343] on img at bounding box center [608, 364] width 272 height 152
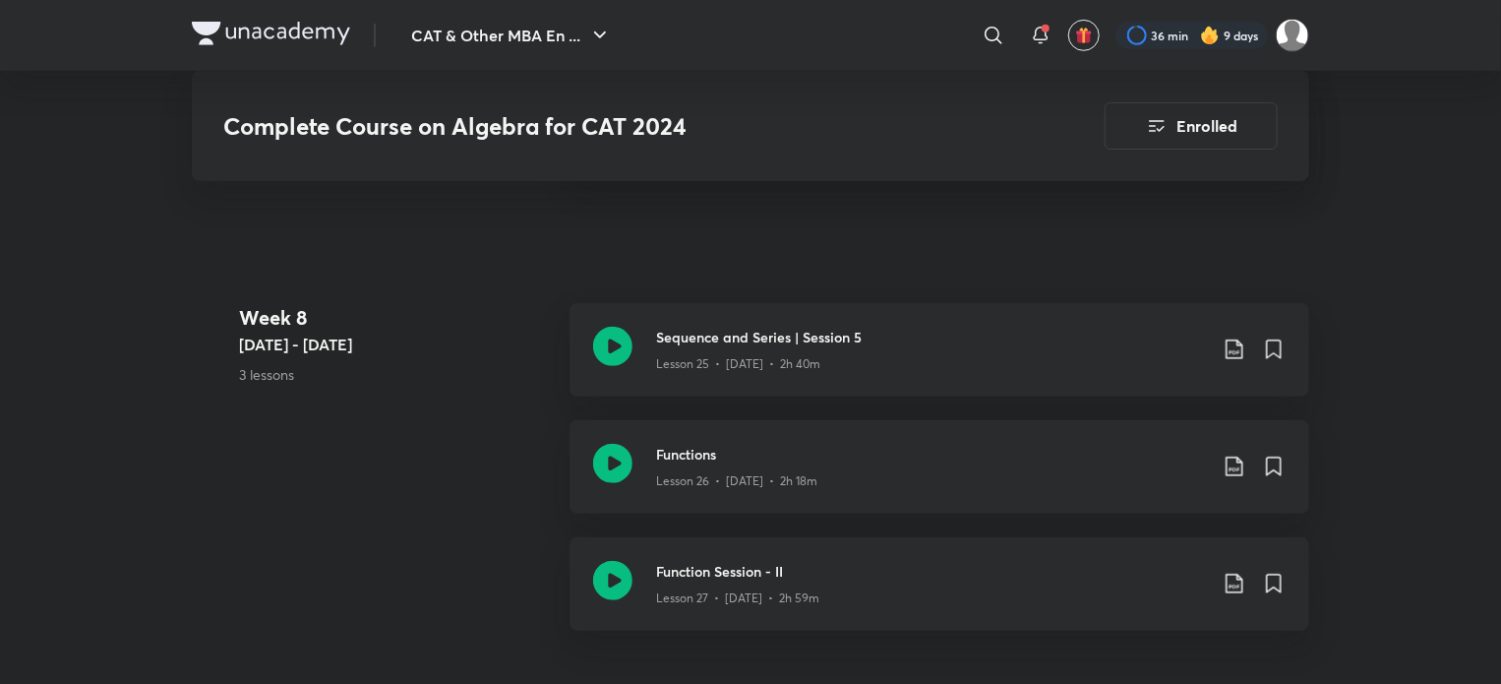
scroll to position [4258, 0]
click at [625, 453] on icon at bounding box center [612, 463] width 39 height 39
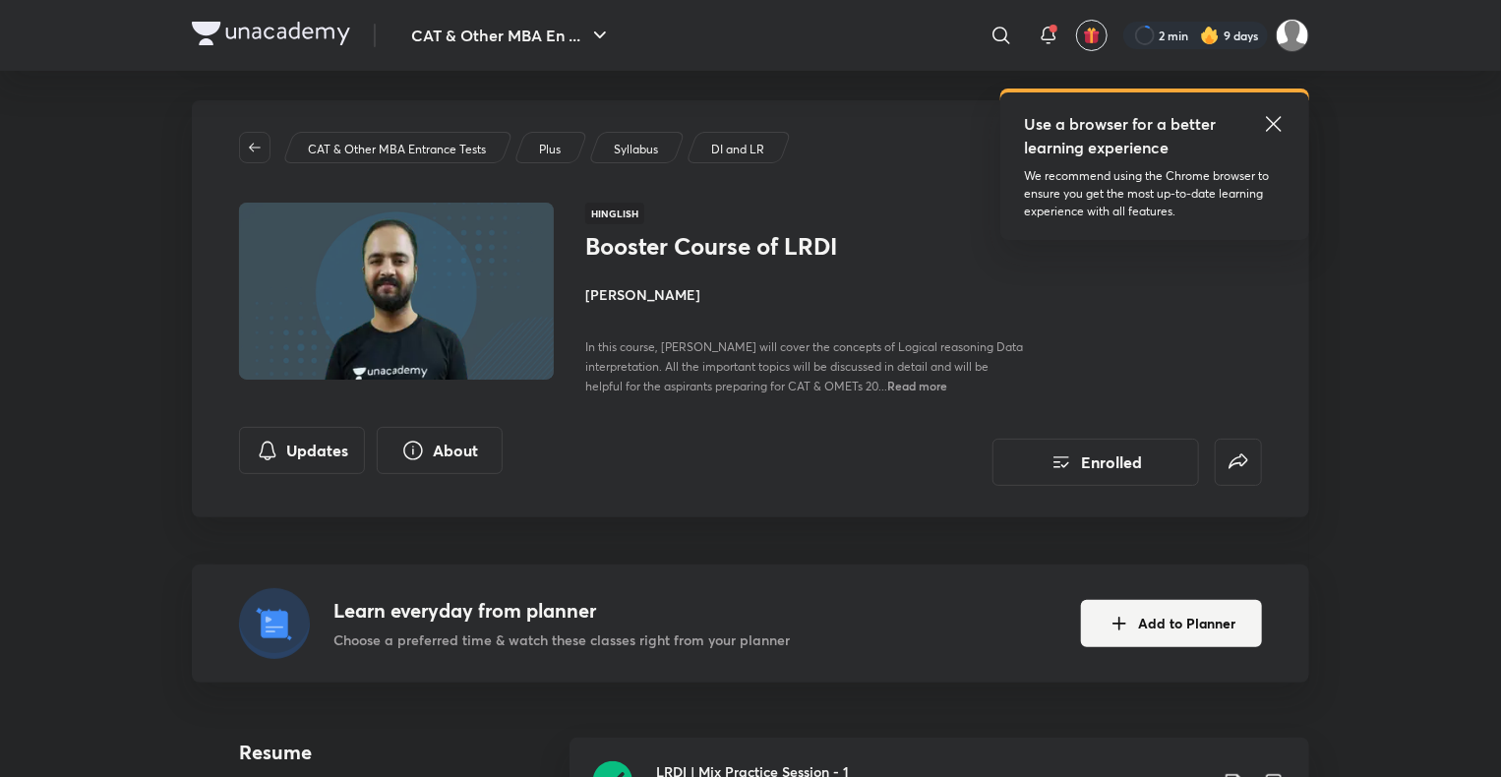
scroll to position [4, 0]
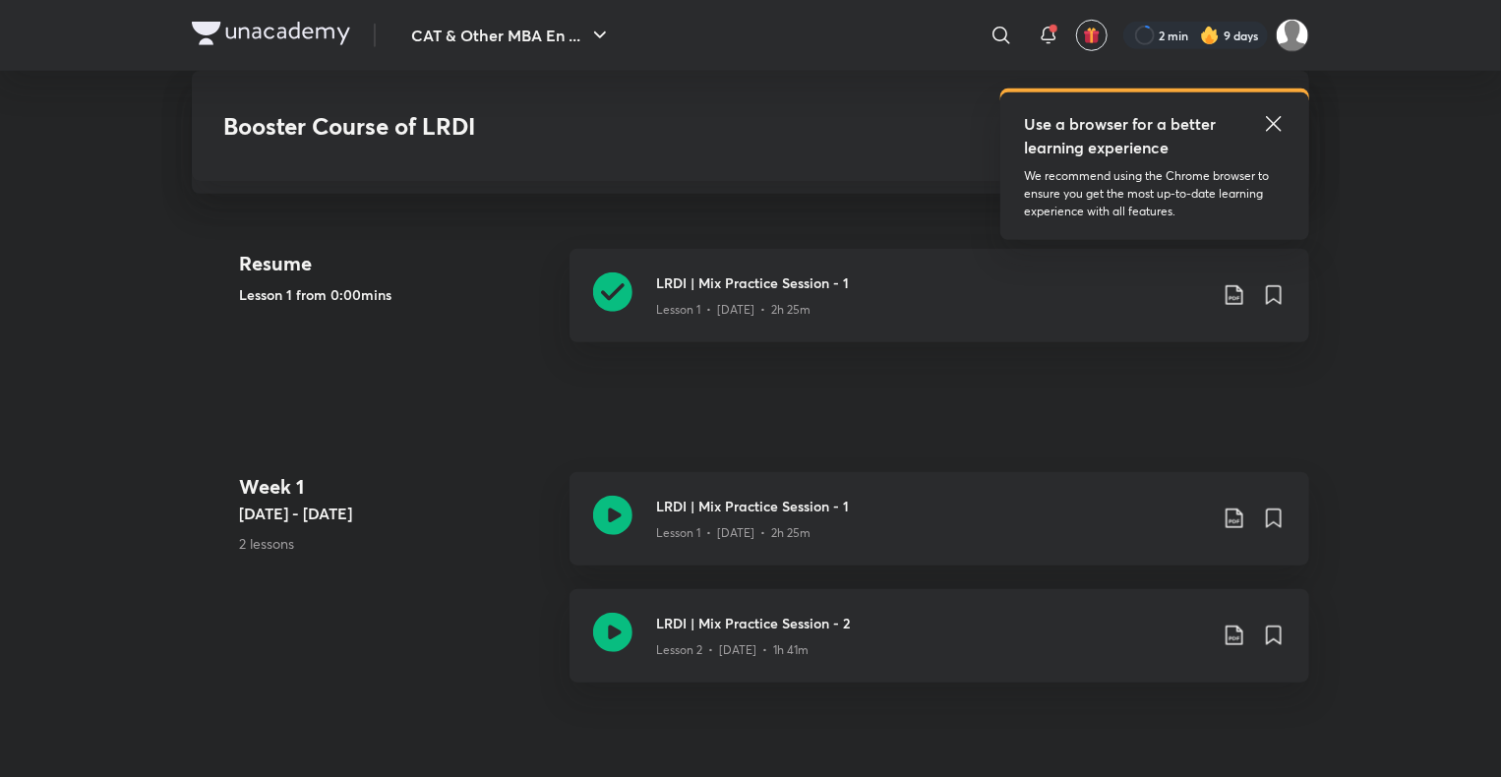
scroll to position [500, 0]
click at [612, 632] on icon at bounding box center [612, 631] width 39 height 39
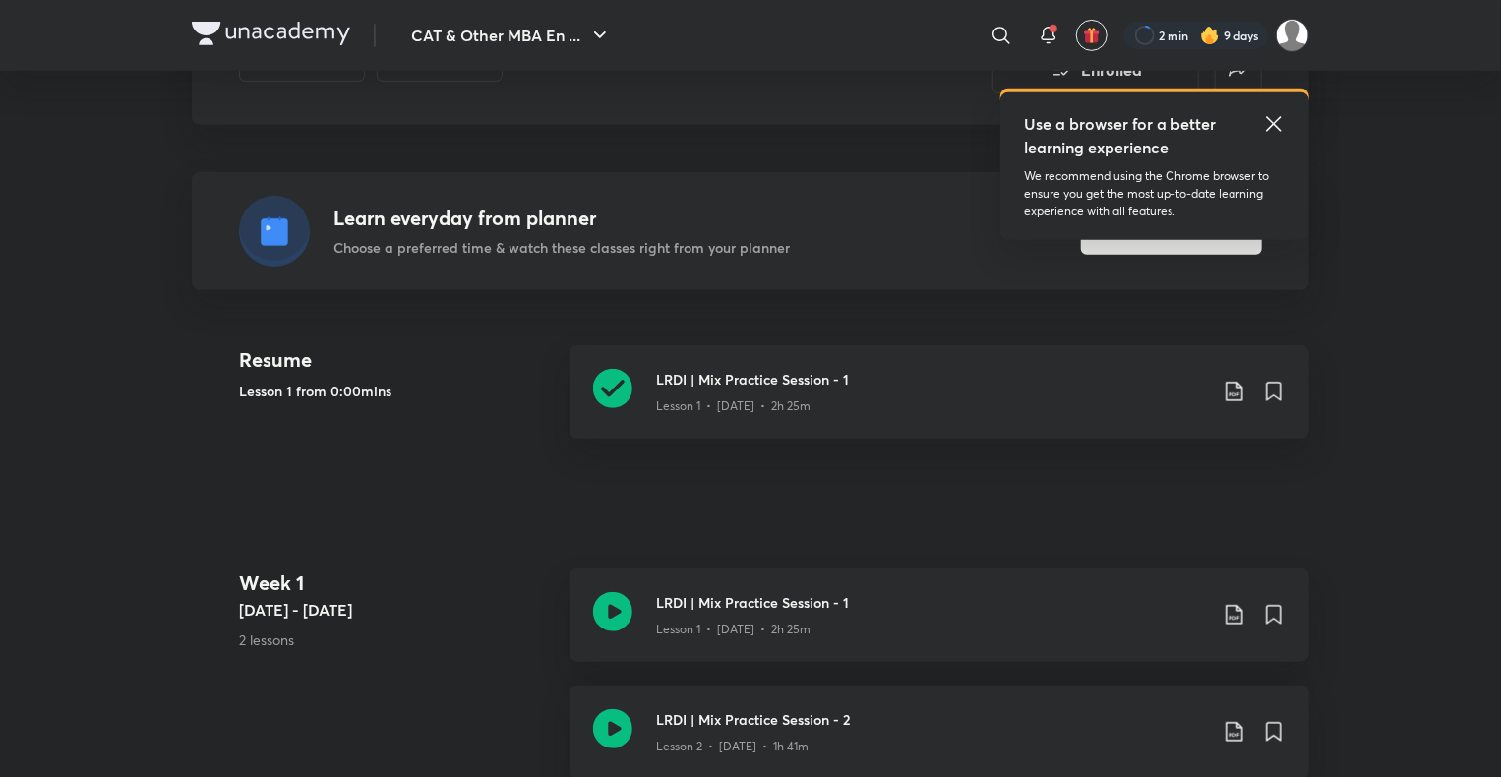
scroll to position [355, 0]
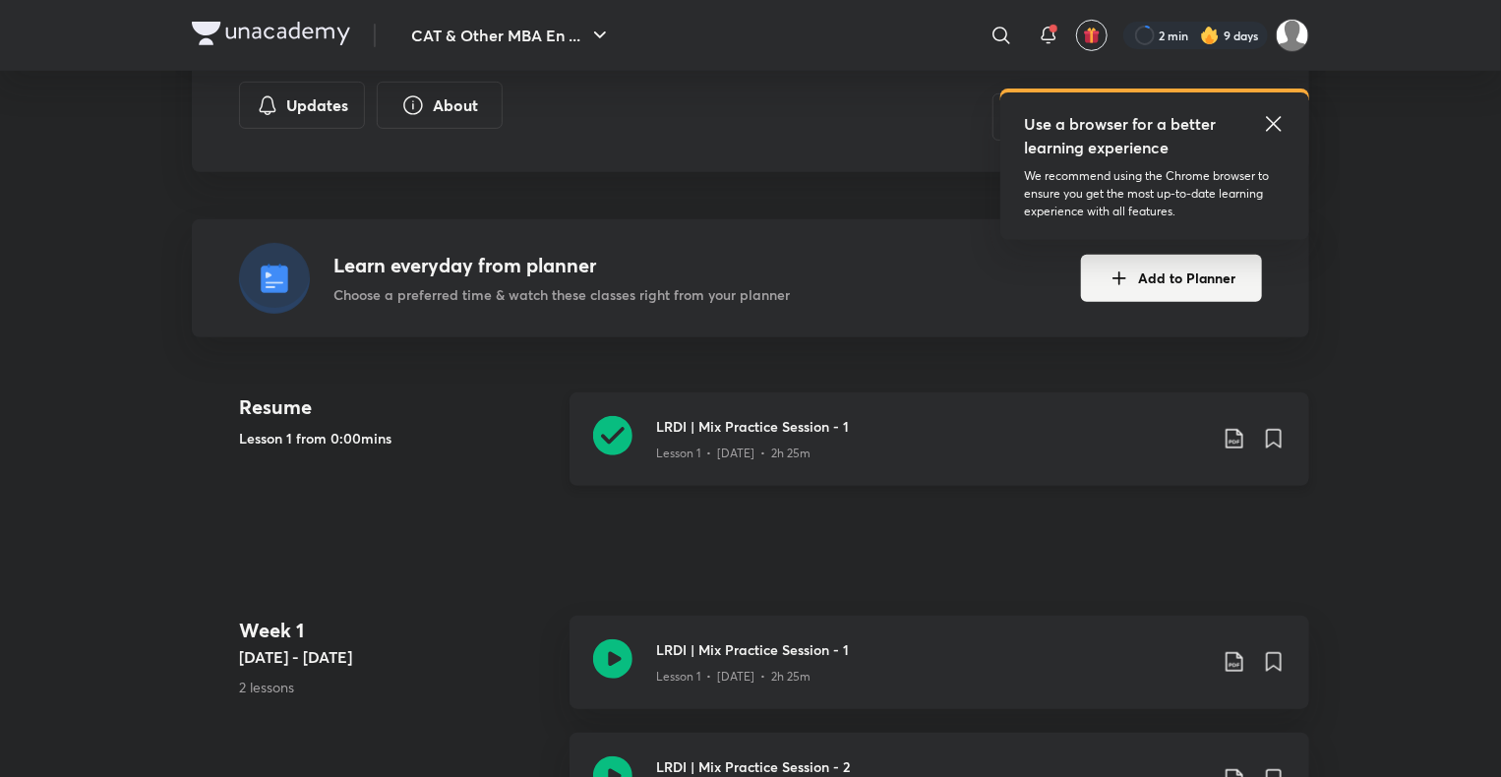
click at [621, 432] on icon at bounding box center [612, 435] width 39 height 39
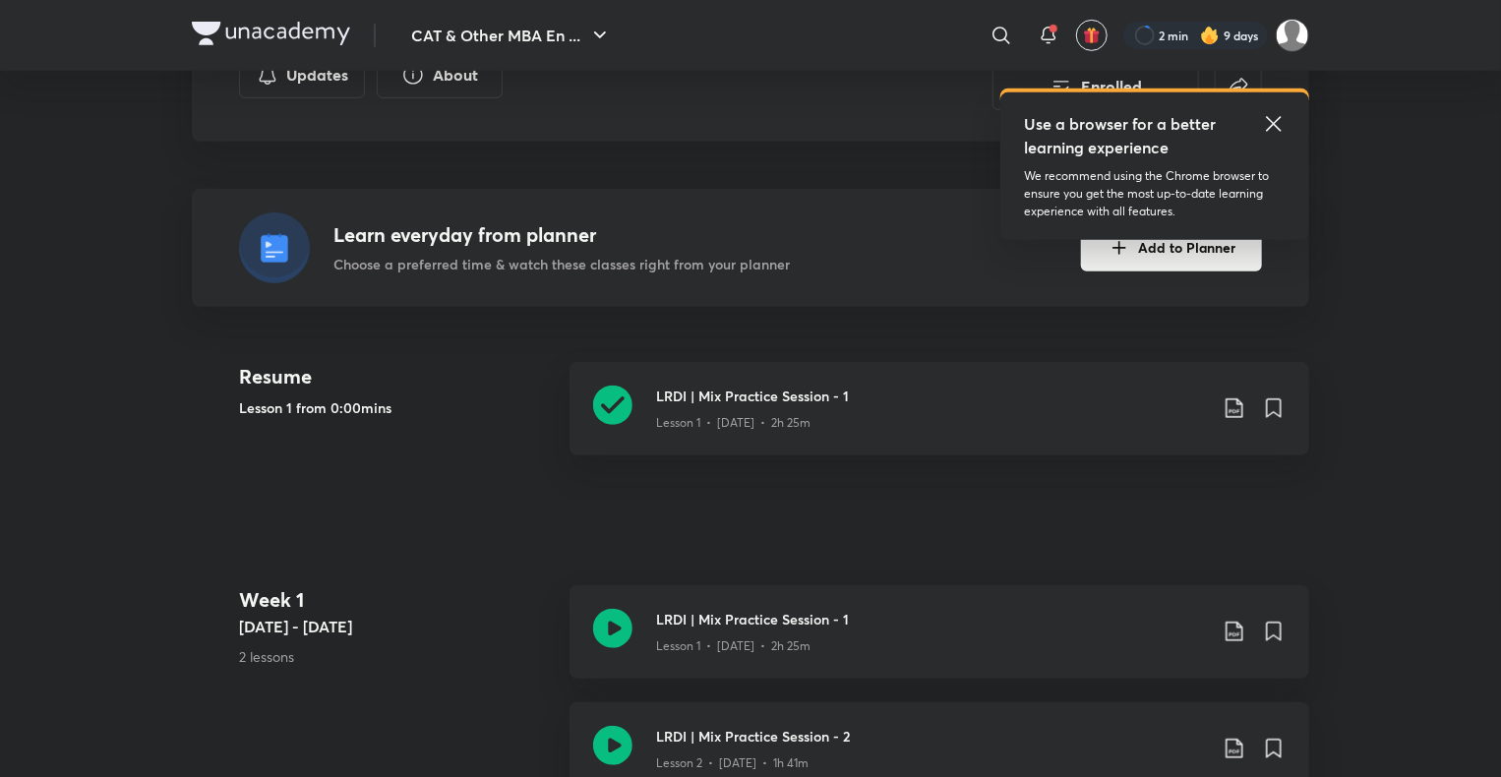
scroll to position [388, 0]
click at [606, 397] on icon at bounding box center [612, 403] width 39 height 39
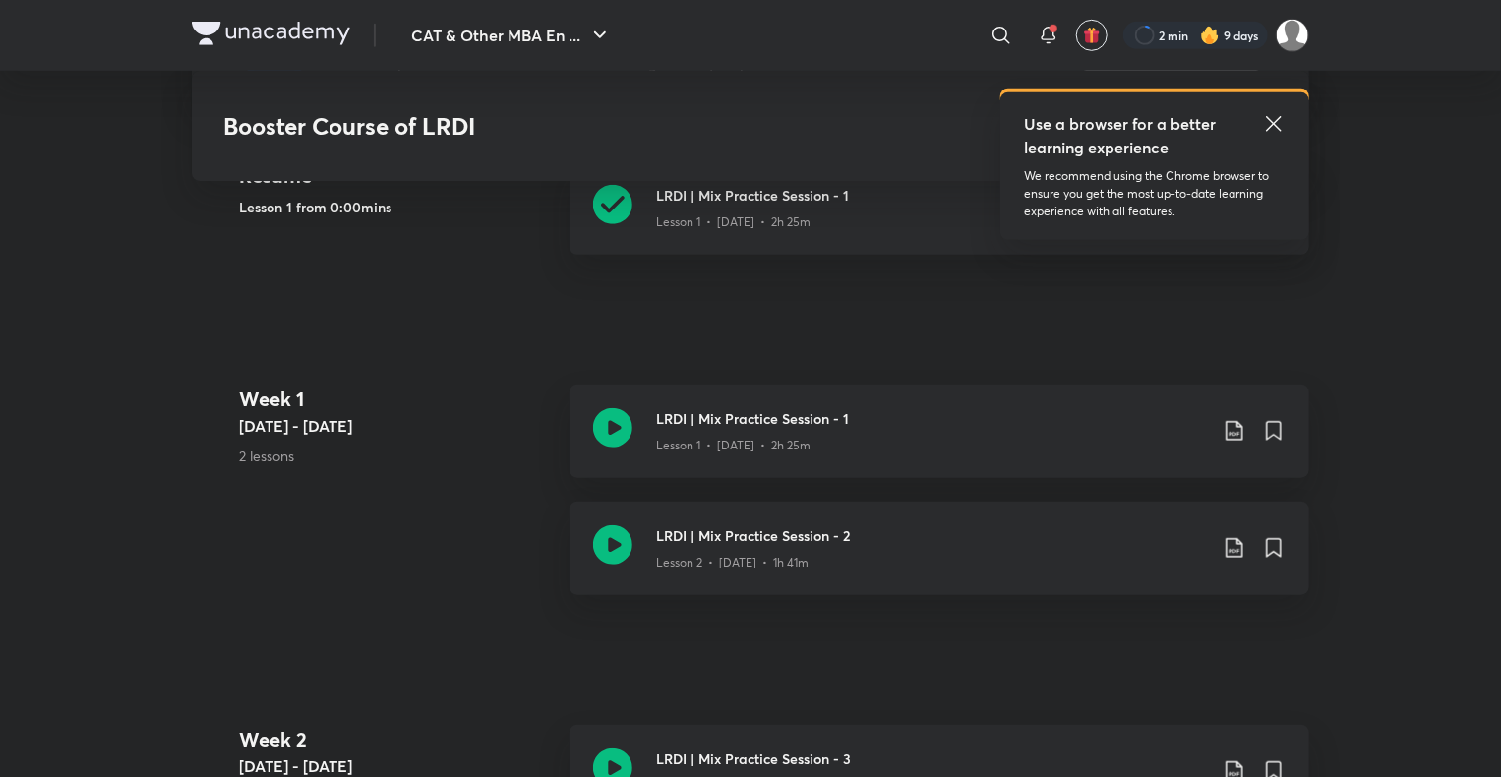
scroll to position [515, 0]
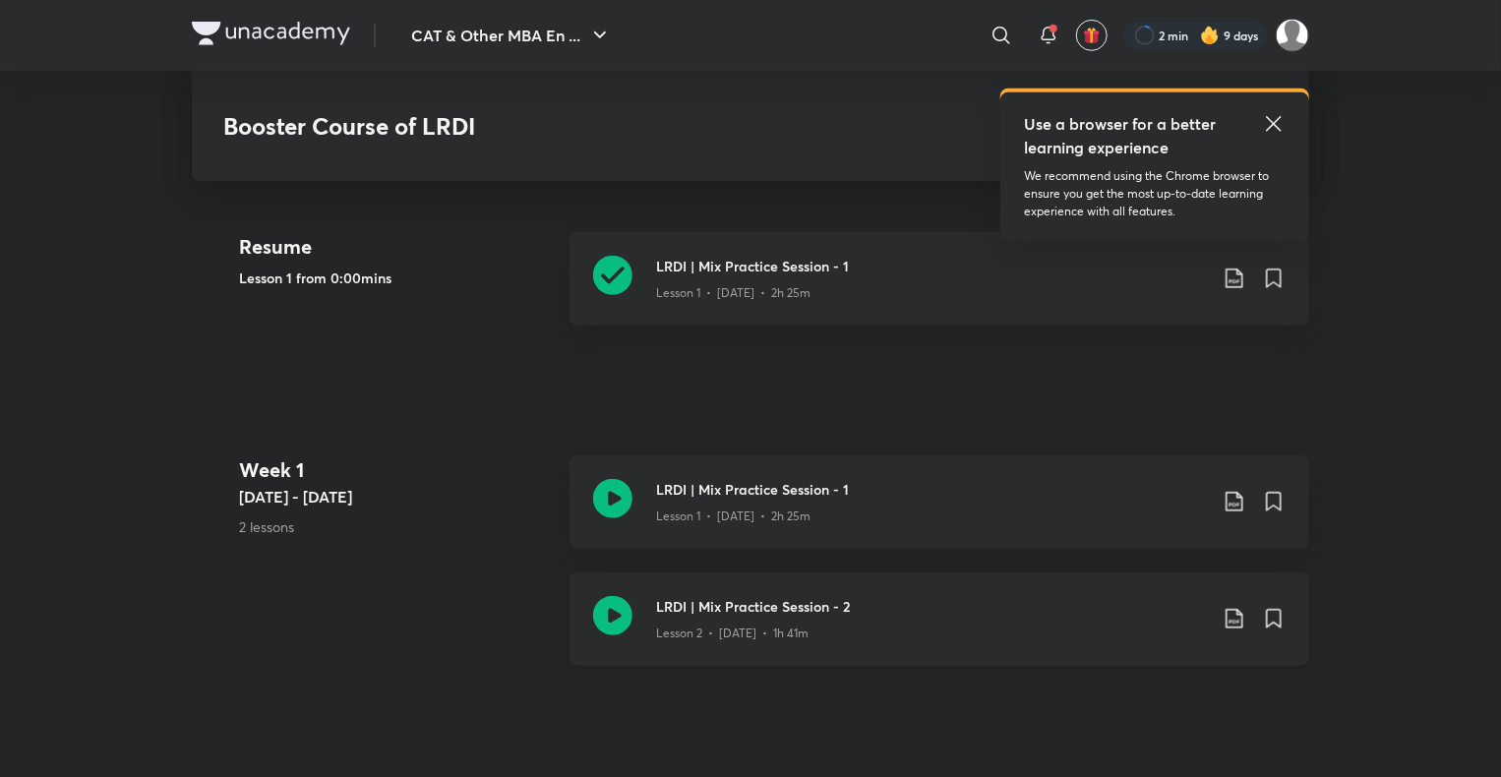
click at [619, 609] on icon at bounding box center [612, 615] width 39 height 39
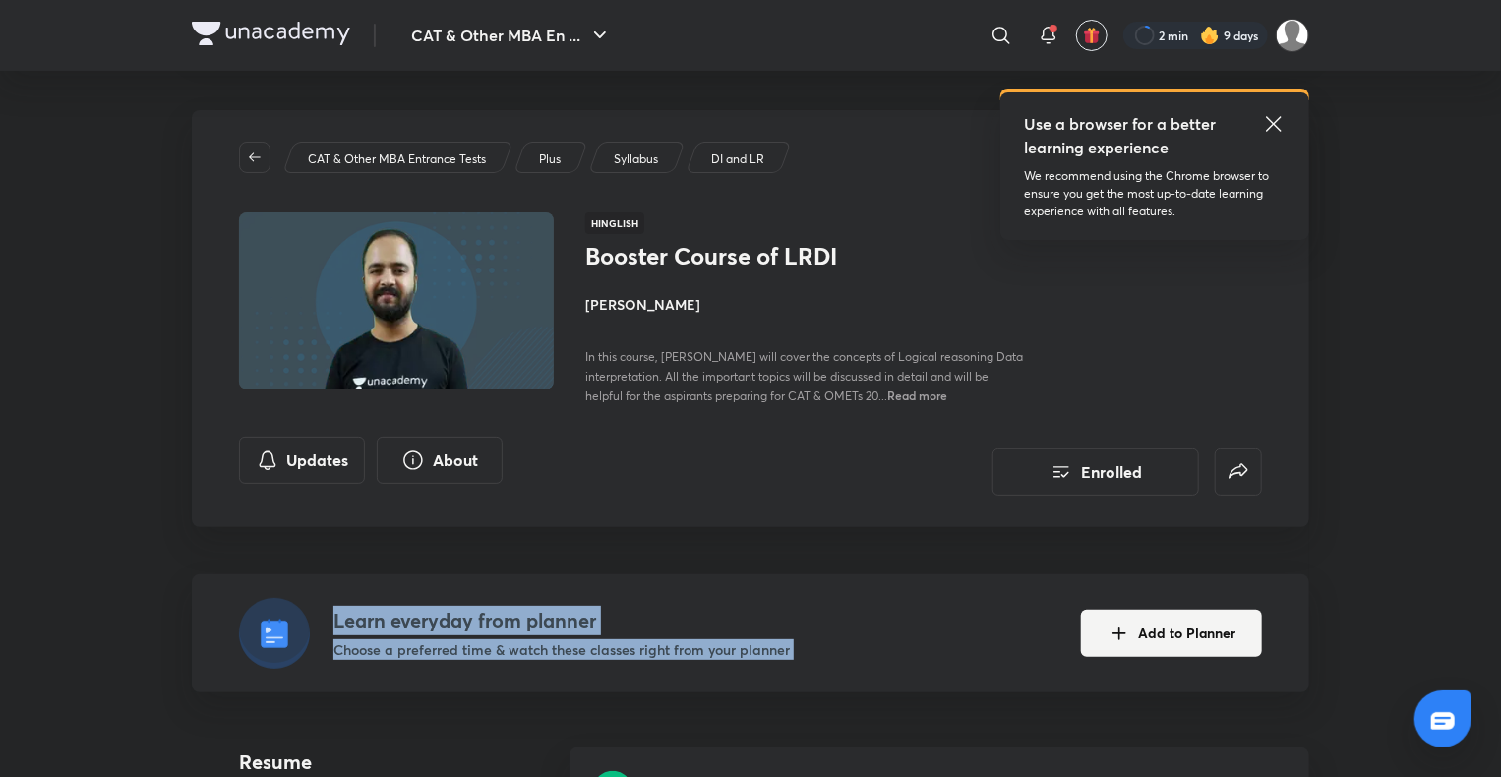
drag, startPoint x: 1098, startPoint y: 605, endPoint x: 1048, endPoint y: 73, distance: 534.6
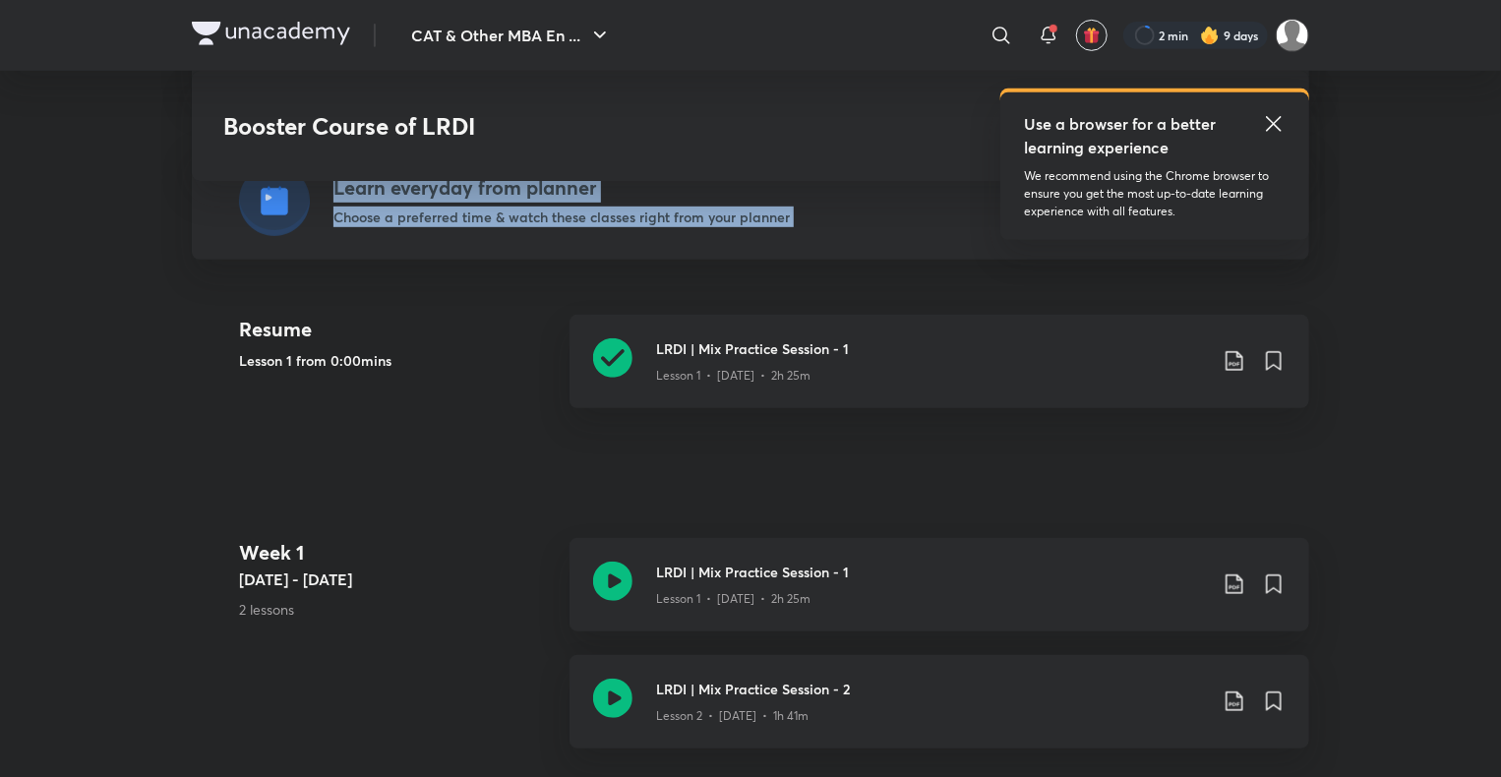
scroll to position [437, 0]
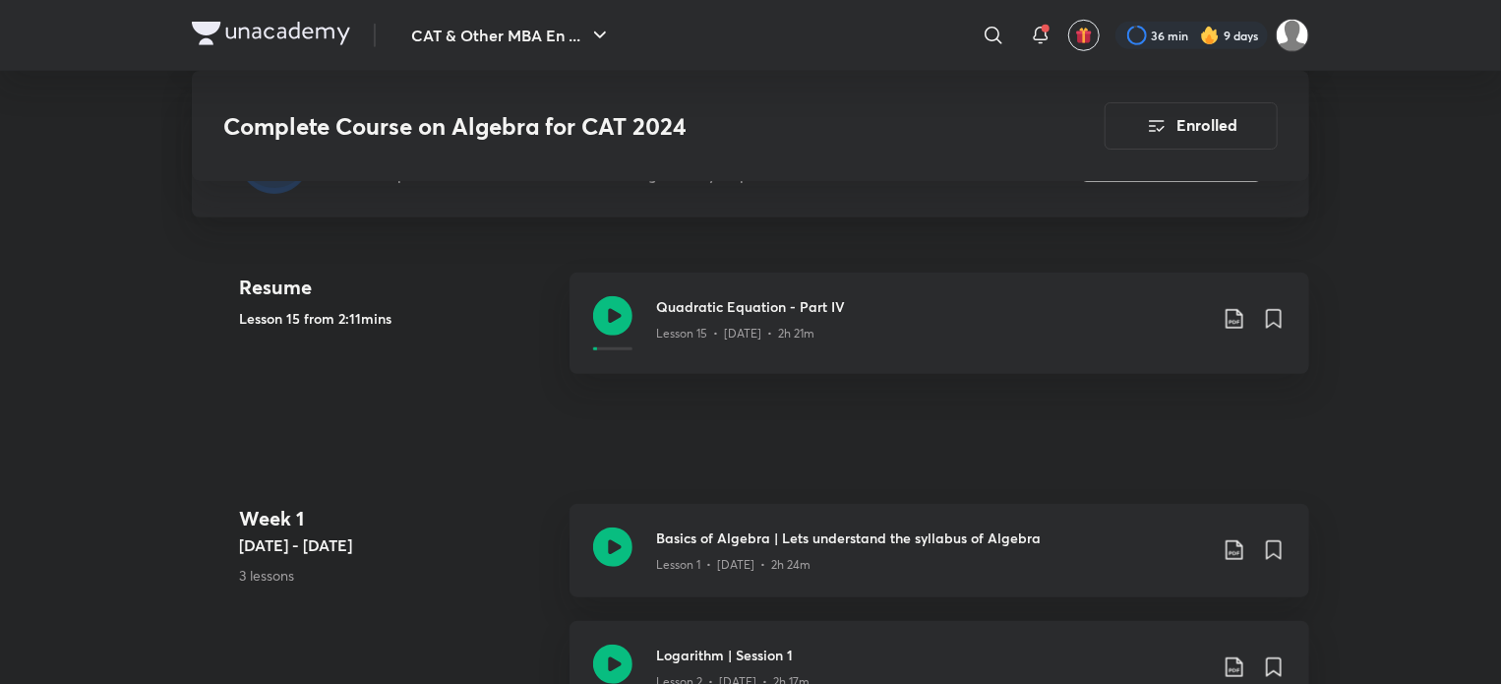
scroll to position [504, 0]
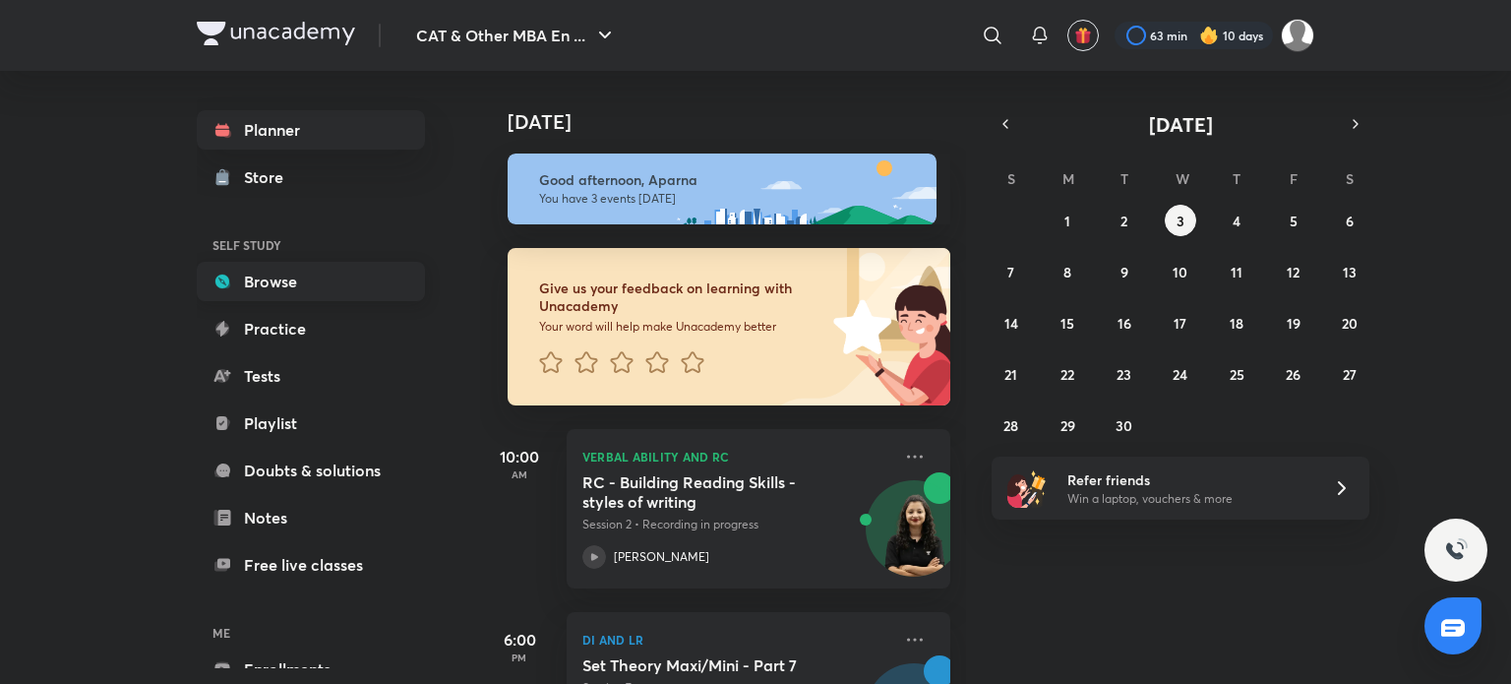
click at [345, 279] on link "Browse" at bounding box center [311, 281] width 228 height 39
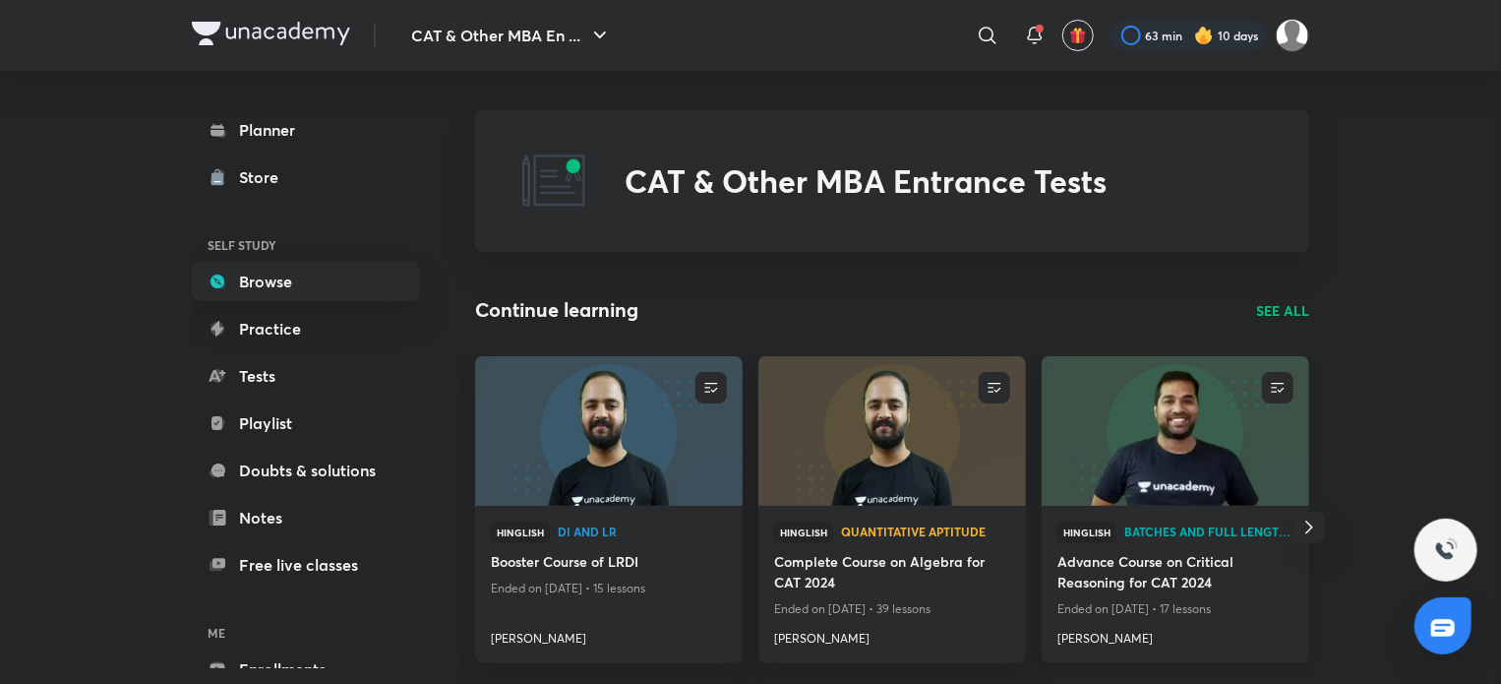
click at [1216, 457] on img at bounding box center [1175, 430] width 272 height 152
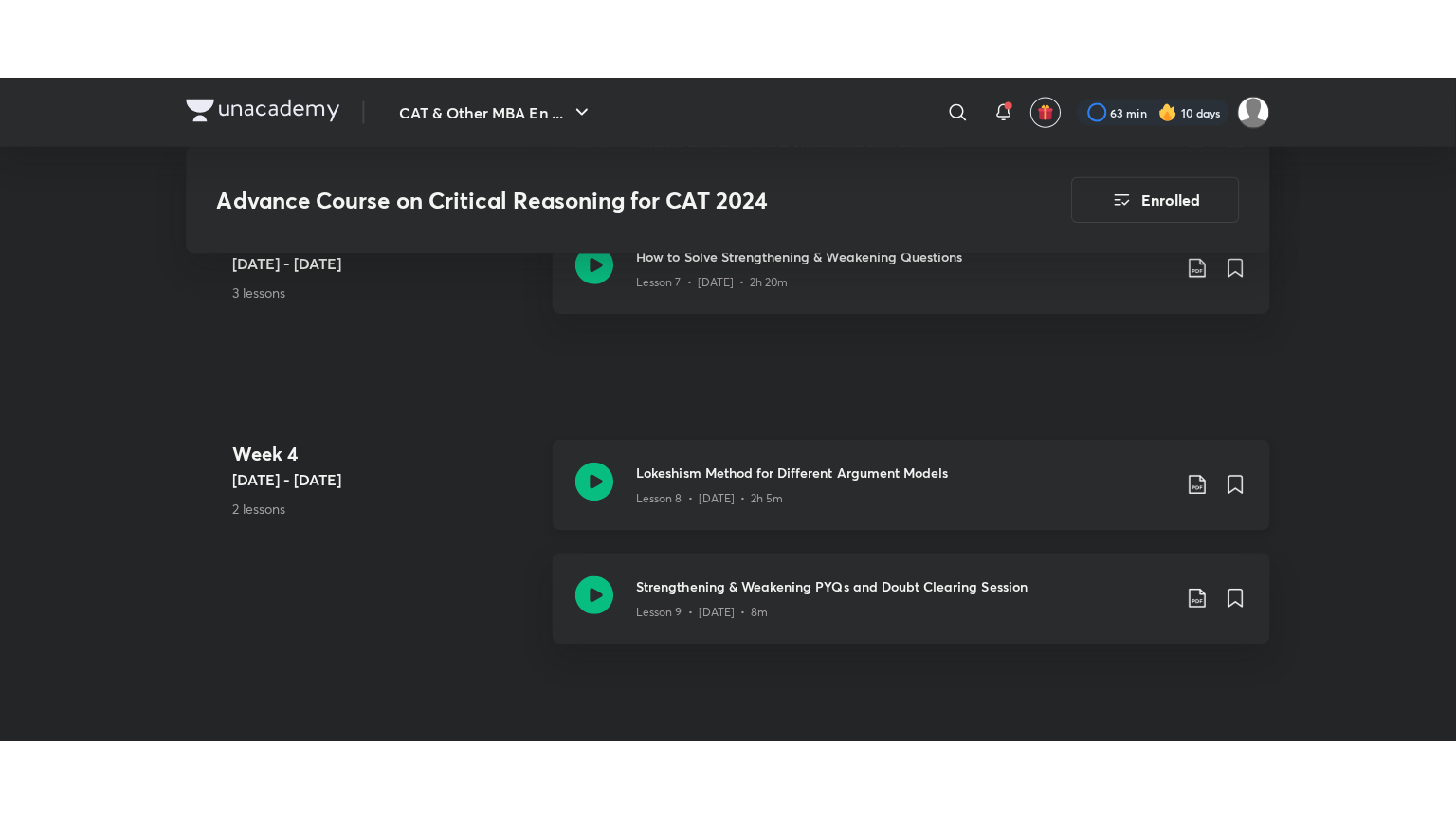
scroll to position [1679, 0]
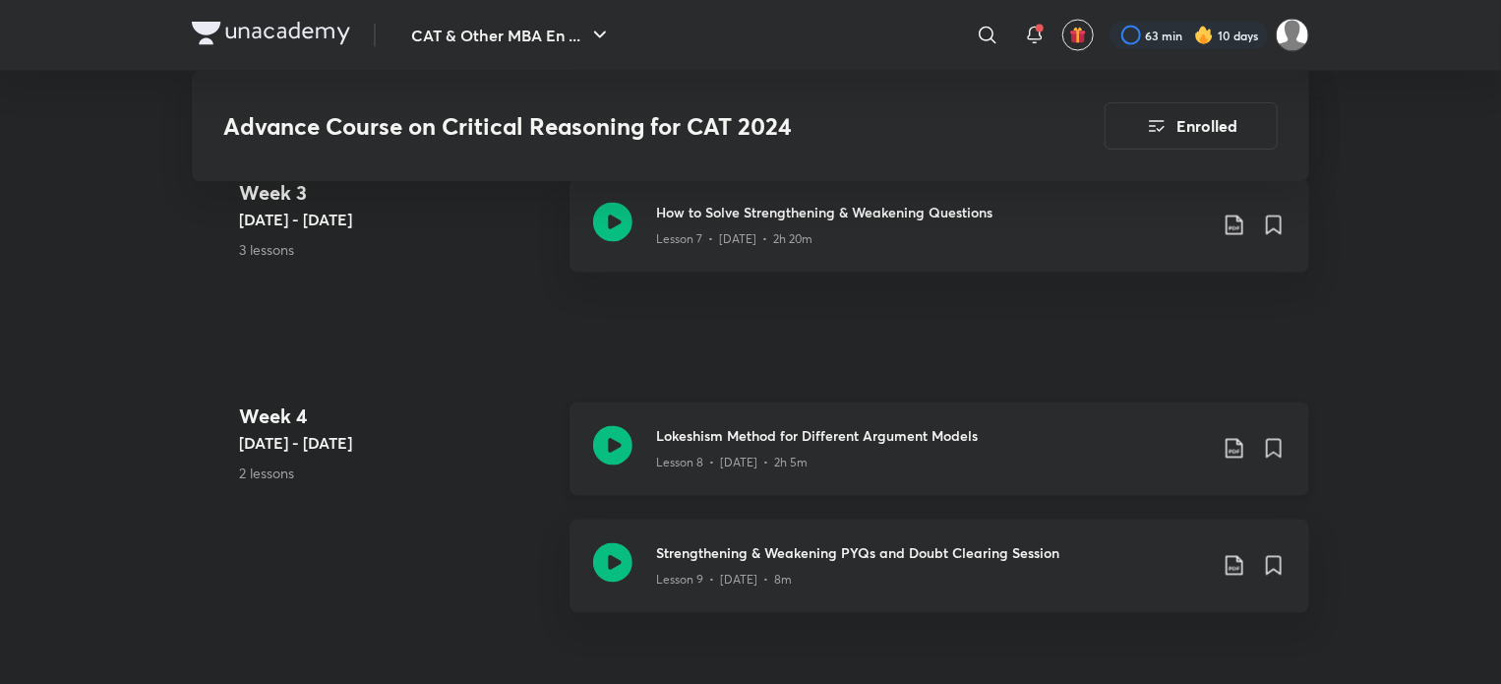
click at [614, 435] on icon at bounding box center [612, 445] width 39 height 39
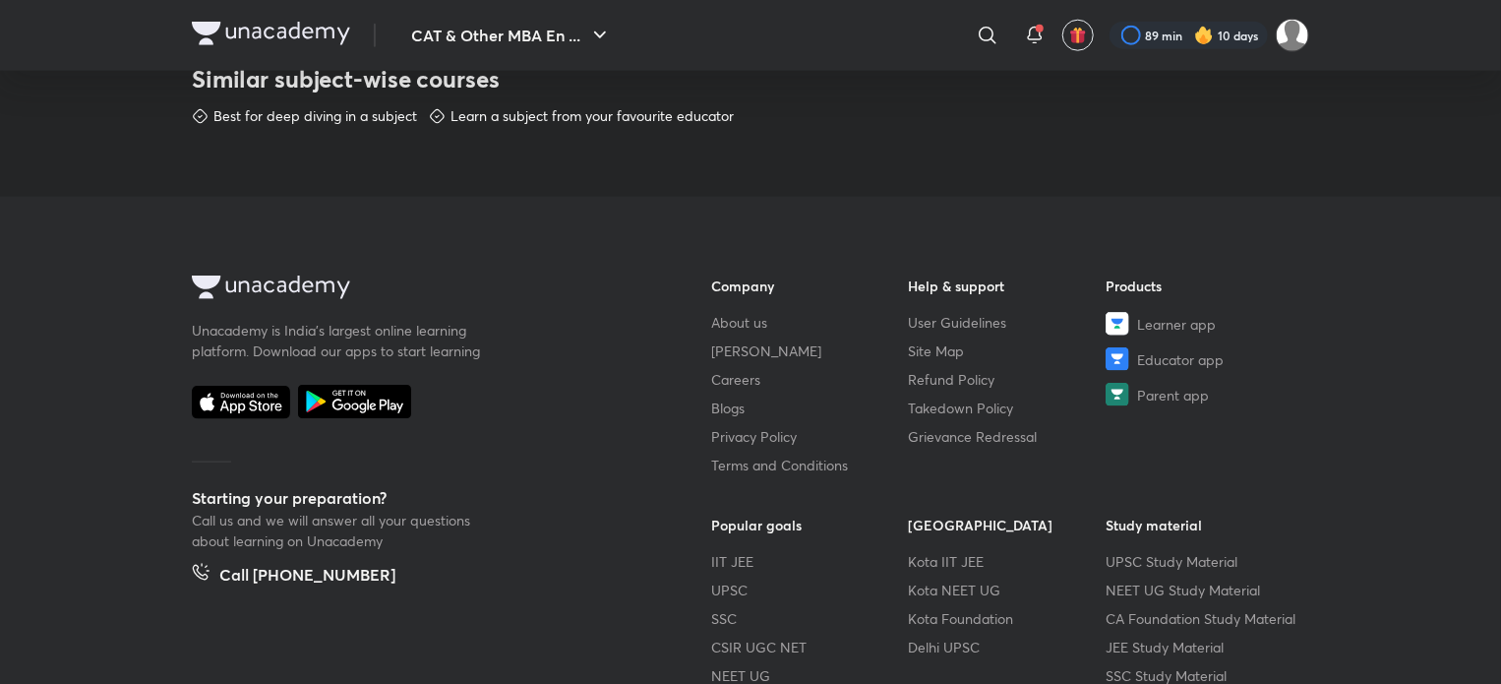
scroll to position [1207, 0]
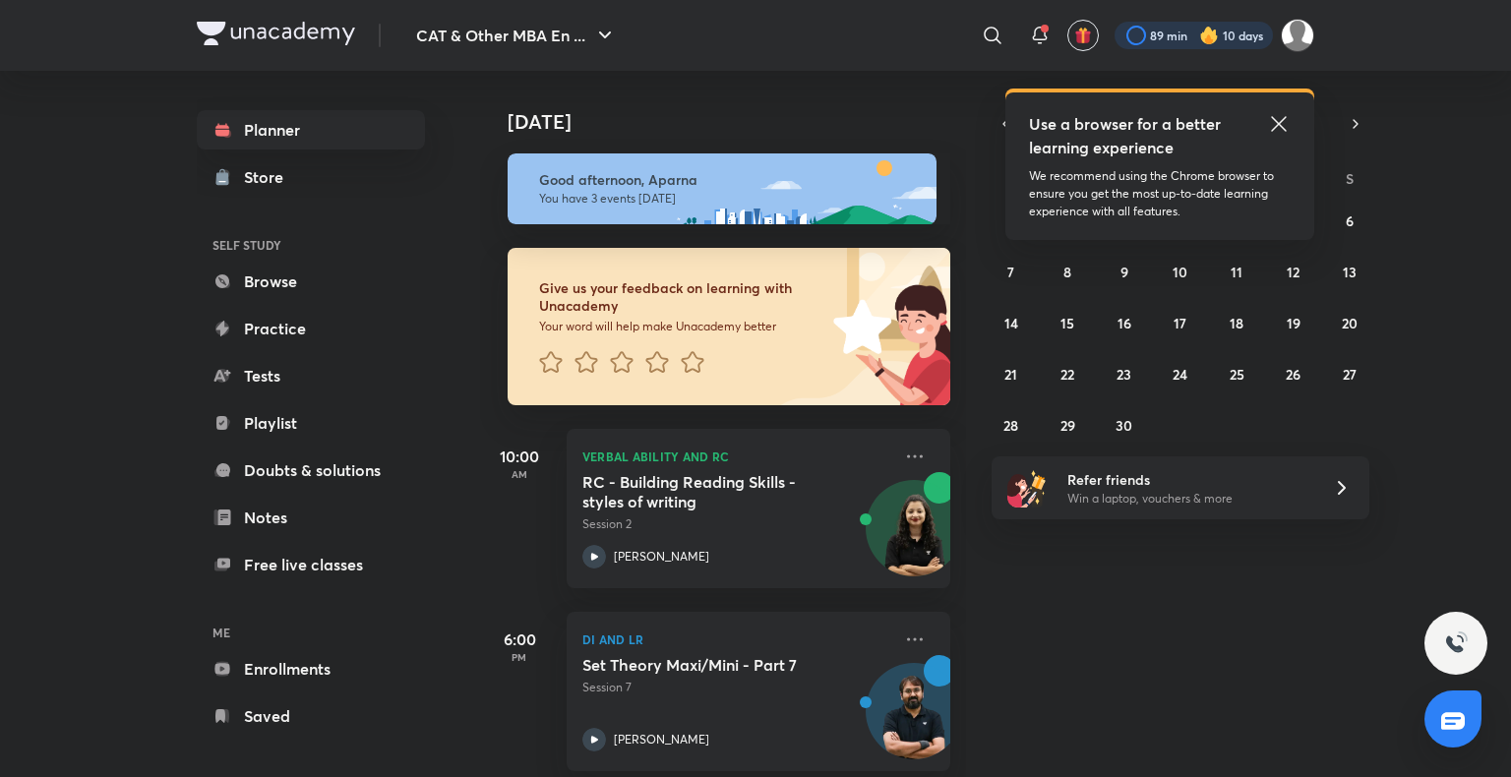
click at [1181, 30] on div at bounding box center [1194, 36] width 158 height 28
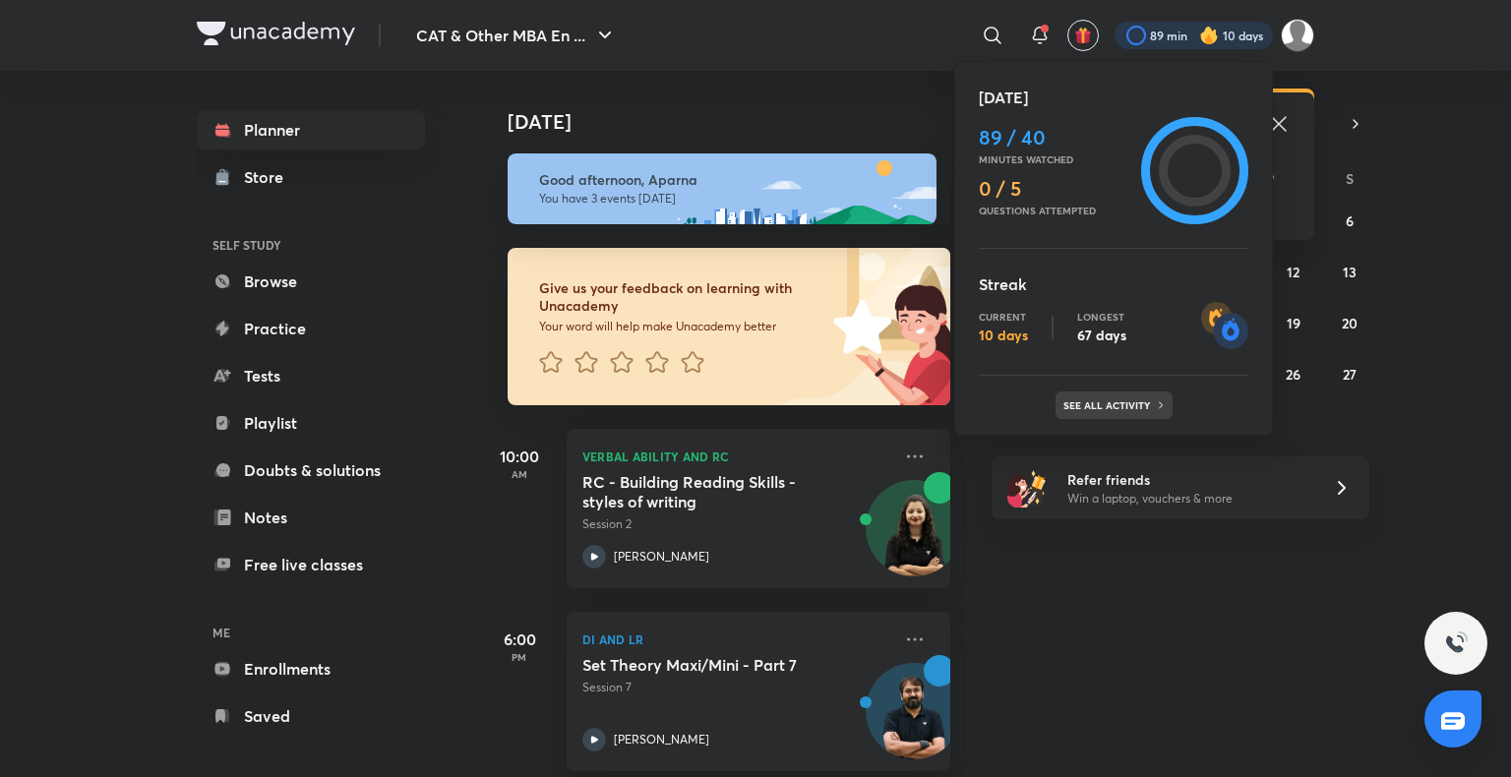
click at [1122, 395] on div "See all activity" at bounding box center [1114, 406] width 117 height 28
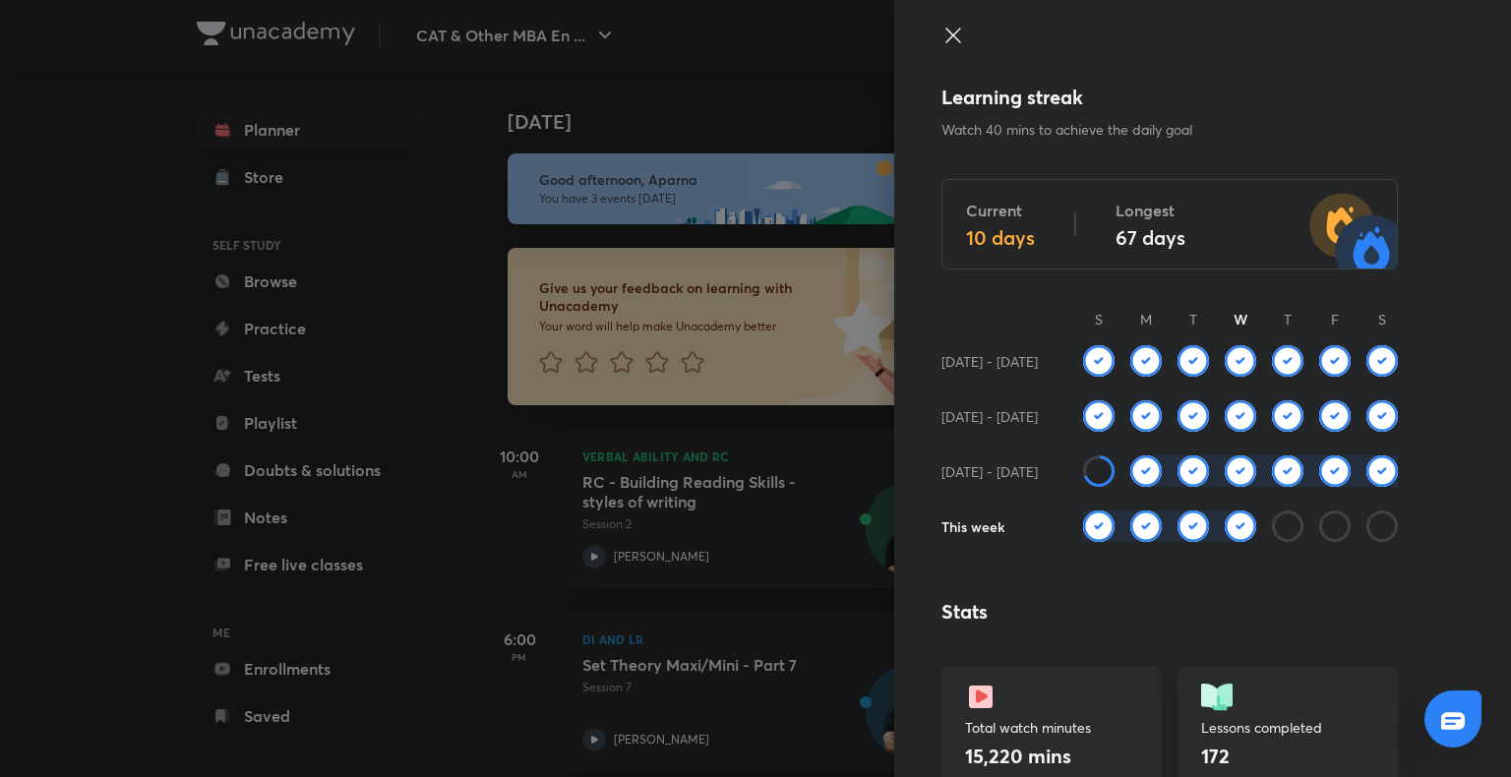
click at [454, 314] on div at bounding box center [755, 388] width 1511 height 777
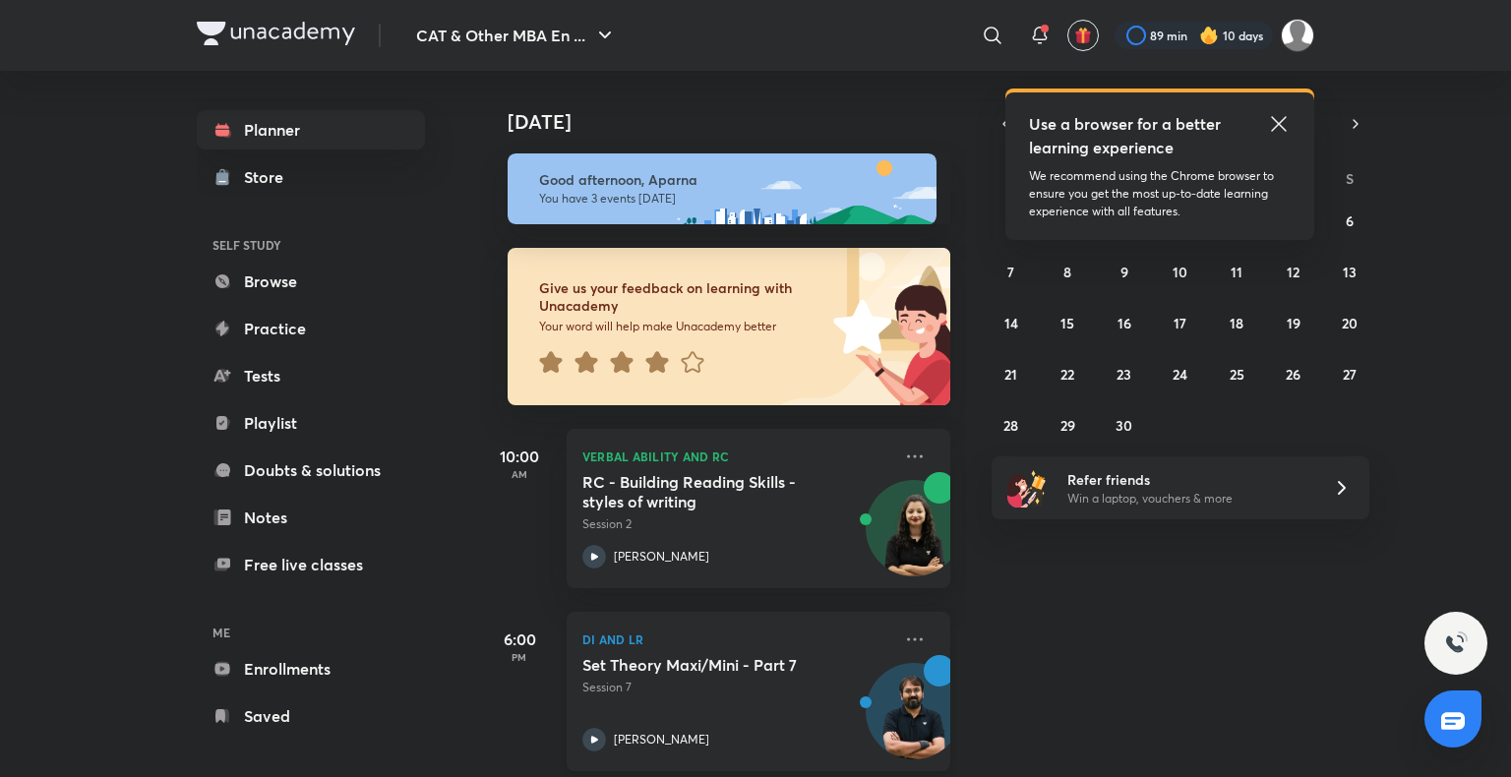
scroll to position [208, 0]
